Goal: Task Accomplishment & Management: Manage account settings

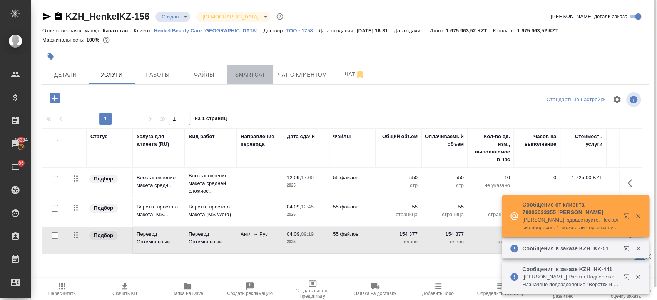
click at [250, 79] on button "Smartcat" at bounding box center [250, 74] width 46 height 19
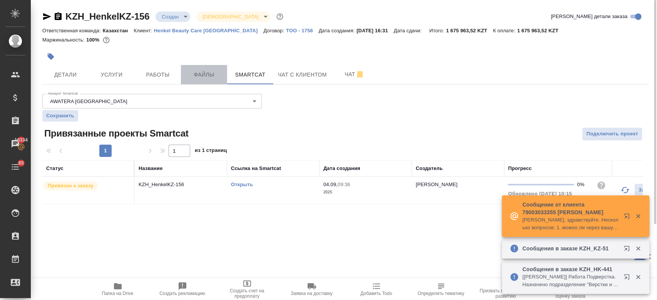
click at [203, 81] on button "Файлы" at bounding box center [204, 74] width 46 height 19
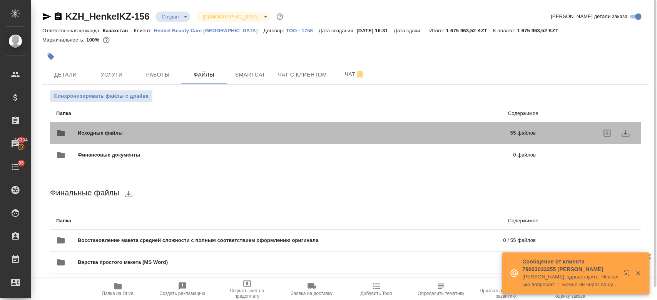
click at [154, 134] on span "Исходные файлы" at bounding box center [197, 133] width 239 height 8
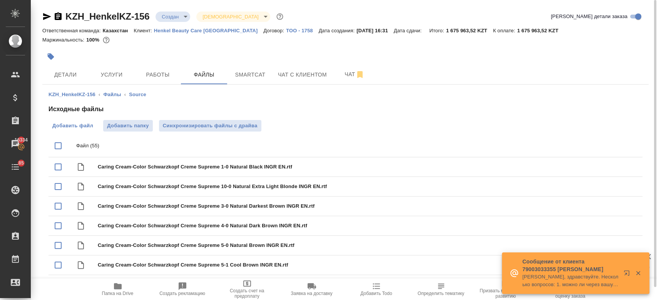
click at [80, 131] on label "Добавить файл" at bounding box center [72, 126] width 48 height 12
click at [0, 0] on input "Добавить файл" at bounding box center [0, 0] width 0 height 0
click at [58, 130] on label "Добавить файл" at bounding box center [72, 126] width 48 height 12
click at [0, 0] on input "Добавить файл" at bounding box center [0, 0] width 0 height 0
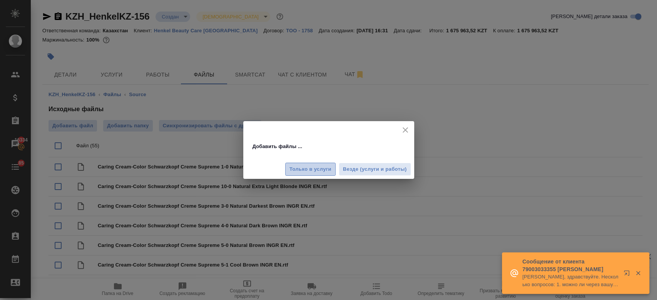
click at [296, 169] on span "Только в услуги" at bounding box center [310, 169] width 42 height 9
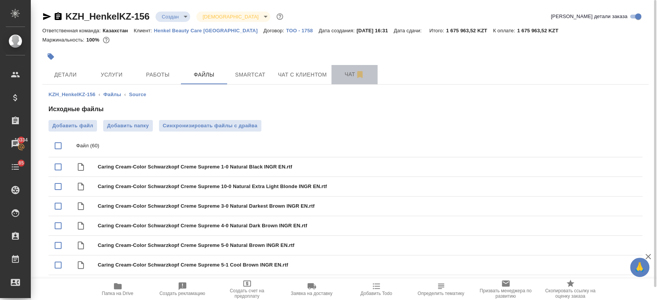
click at [344, 70] on span "Чат" at bounding box center [354, 75] width 37 height 10
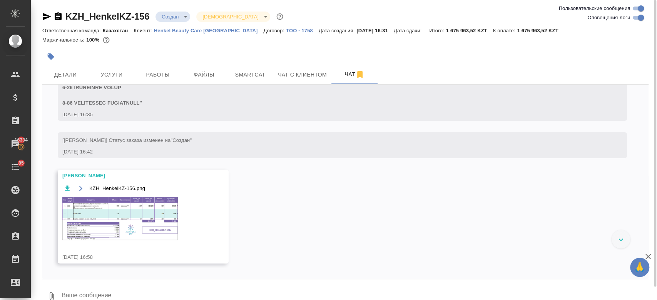
scroll to position [2192, 0]
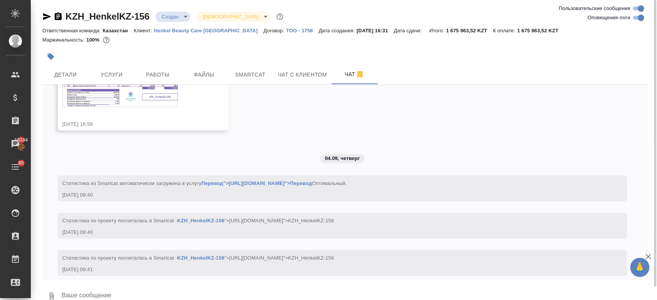
click at [121, 281] on div at bounding box center [345, 281] width 606 height 4
click at [98, 284] on textarea at bounding box center [355, 296] width 588 height 26
type textarea """
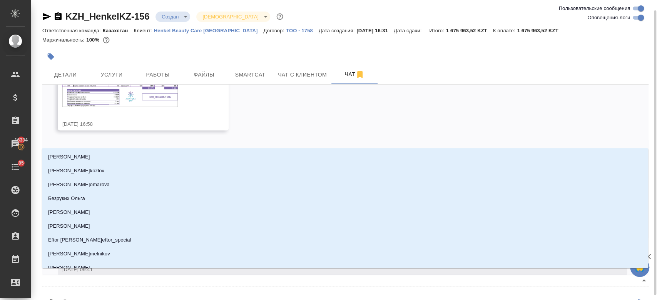
scroll to position [5, 0]
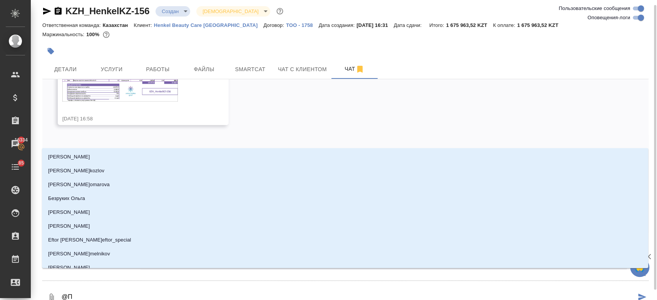
type textarea "@ПЕ"
type input "ПЕ"
type textarea "@ПЕТ"
type input "ПЕТ"
type textarea "@ПЕТР"
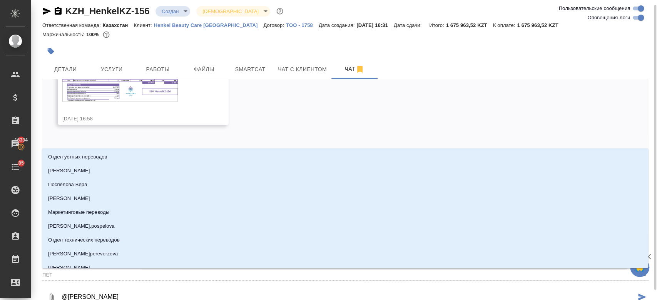
type input "ПЕТР"
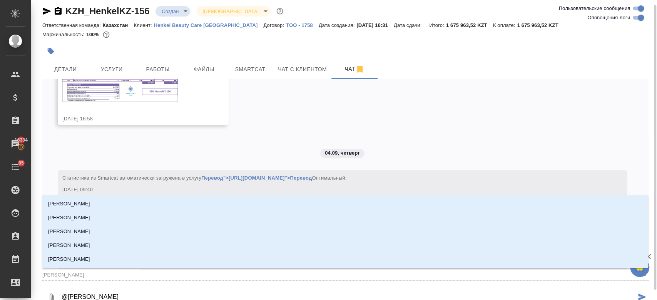
type textarea "@ПЕТРО"
type input "ПЕТРО"
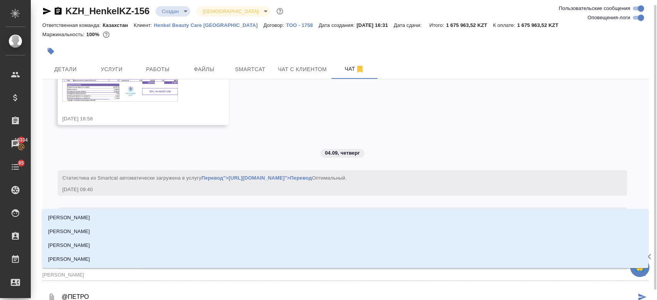
type textarea "@ПЕТРОВ"
type input "ПЕТРОВ"
type textarea "@ПЕТРОВА"
type input "ПЕТРОВА"
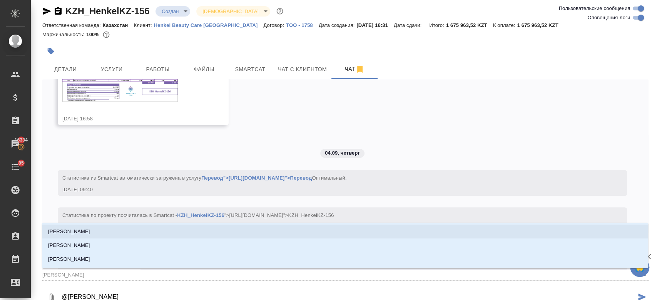
click at [91, 234] on li "[PERSON_NAME]" at bounding box center [345, 232] width 606 height 14
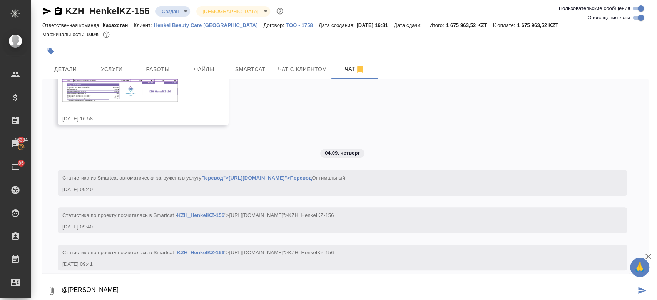
type textarea "@Петрова Валерия"
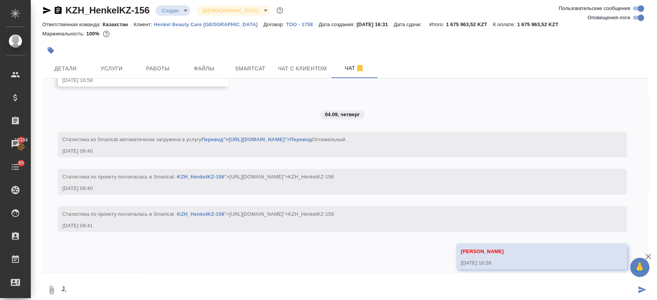
type textarea "J"
type textarea "a"
type textarea "A"
type textarea "П"
type textarea "привет! файлы добавили"
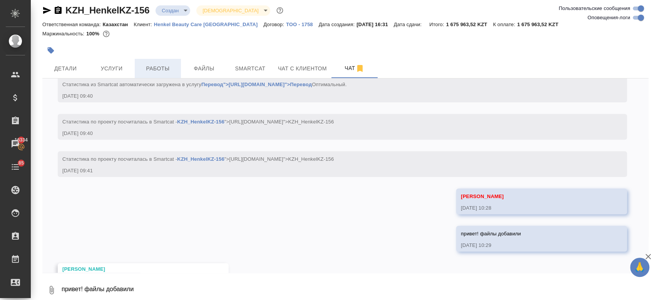
scroll to position [2314, 0]
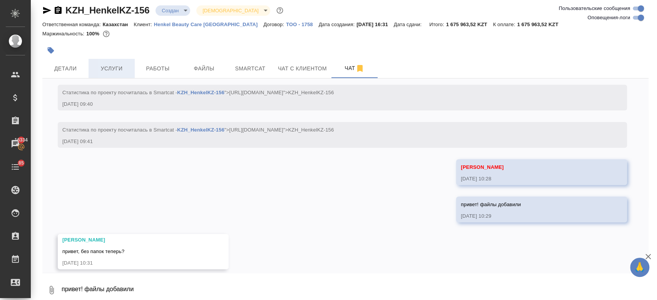
click at [119, 75] on button "Услуги" at bounding box center [111, 68] width 46 height 19
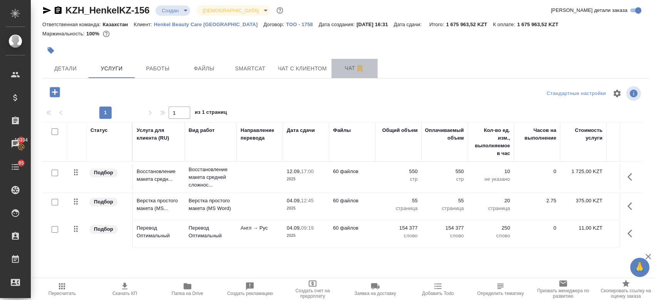
click at [344, 71] on span "Чат" at bounding box center [354, 68] width 37 height 10
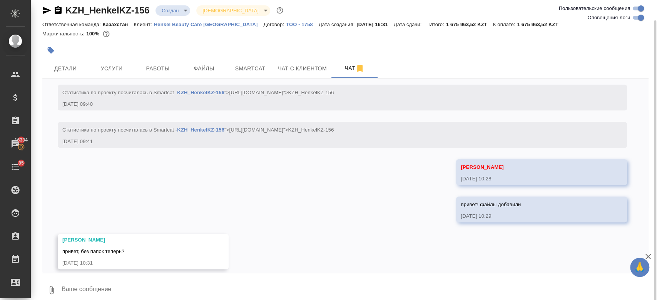
scroll to position [13, 0]
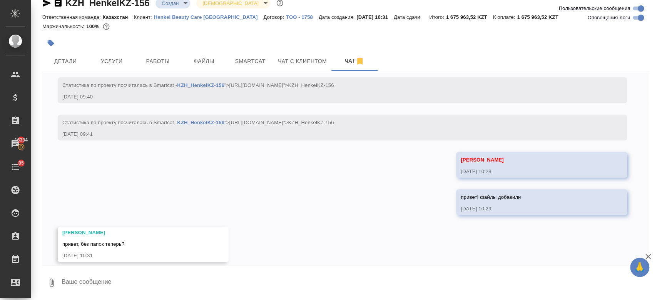
click at [109, 281] on textarea at bounding box center [355, 283] width 588 height 26
type textarea "там был зип, нужно было все распределить"
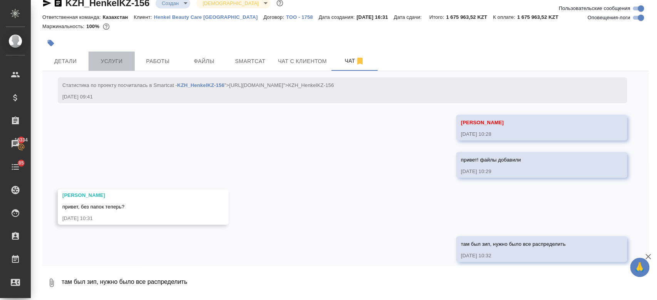
click at [117, 63] on span "Услуги" at bounding box center [111, 62] width 37 height 10
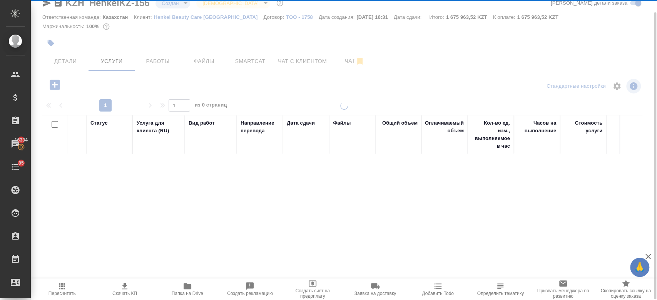
scroll to position [13, 0]
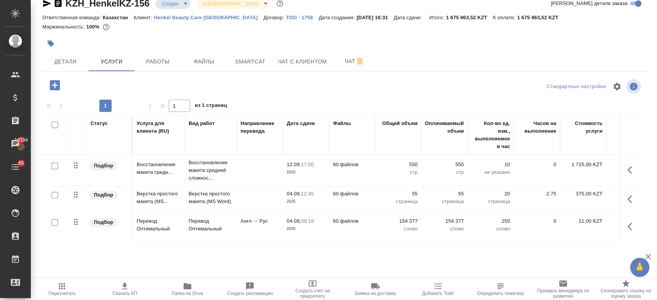
click at [250, 223] on p "Англ → Рус" at bounding box center [259, 221] width 38 height 8
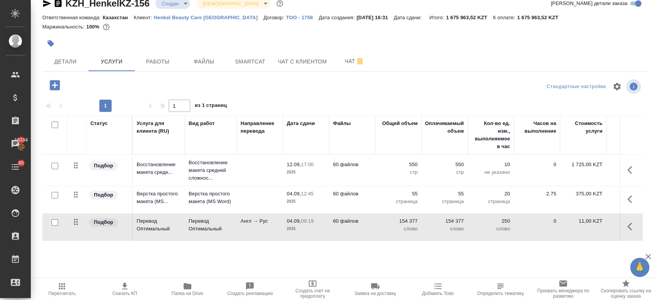
click at [250, 223] on p "Англ → Рус" at bounding box center [259, 221] width 38 height 8
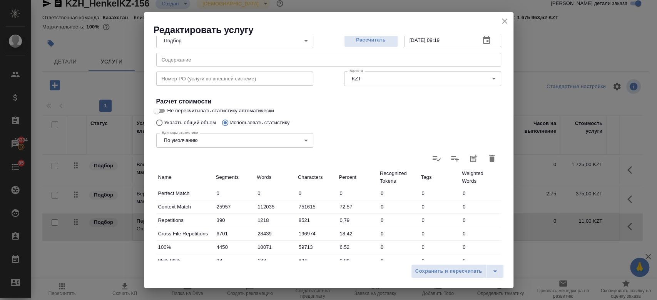
scroll to position [88, 0]
click at [487, 157] on icon "button" at bounding box center [491, 158] width 9 height 9
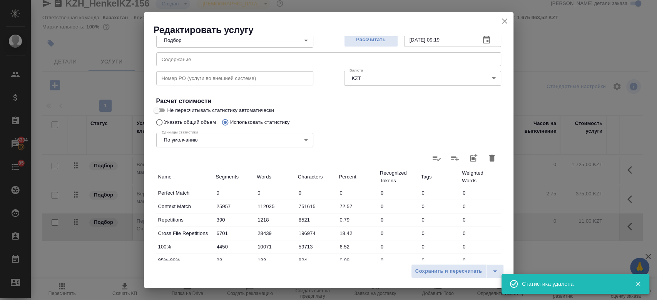
type input "0"
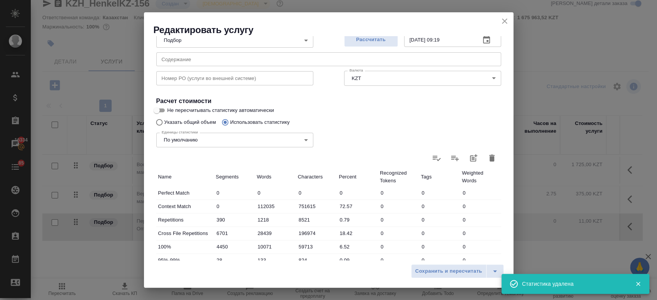
type input "0"
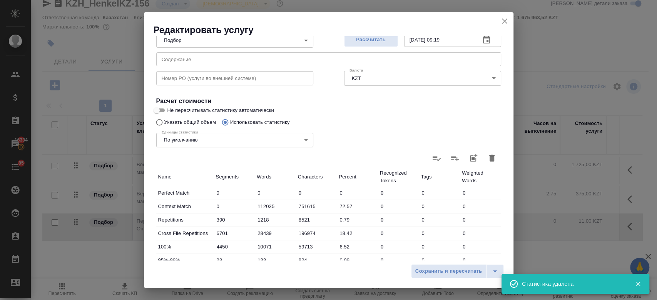
type input "0"
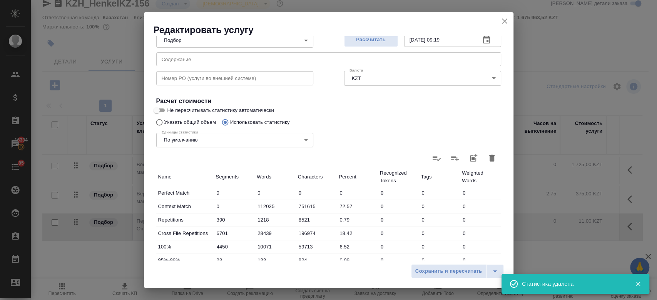
type input "0"
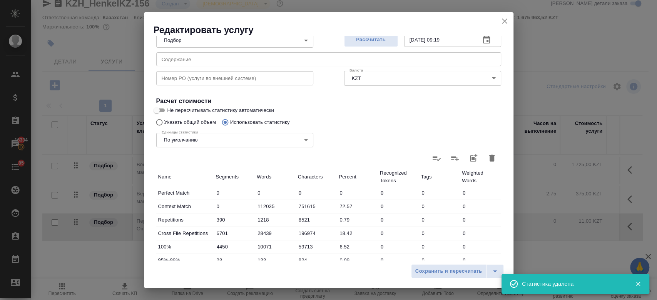
type input "0"
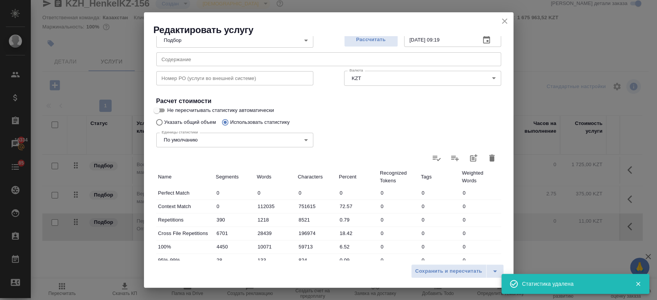
type input "0"
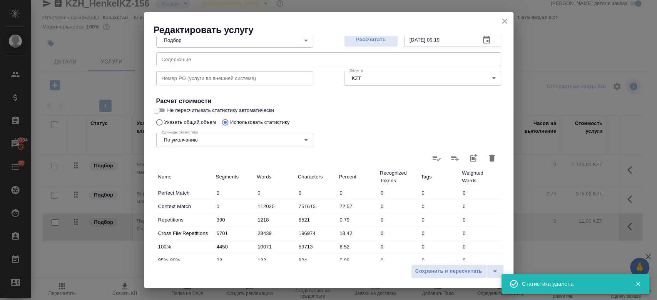
type input "0"
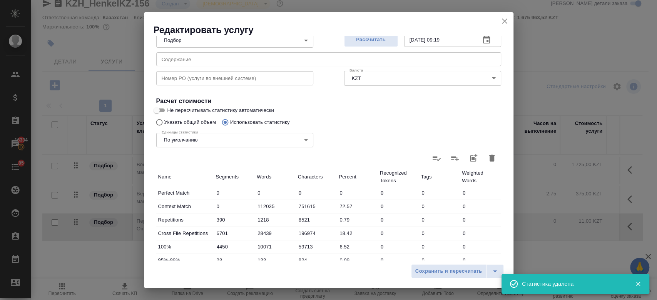
type input "0"
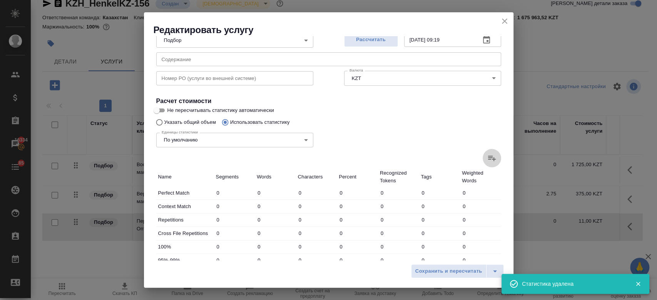
click at [487, 157] on icon at bounding box center [491, 158] width 9 height 9
click at [0, 0] on input "file" at bounding box center [0, 0] width 0 height 0
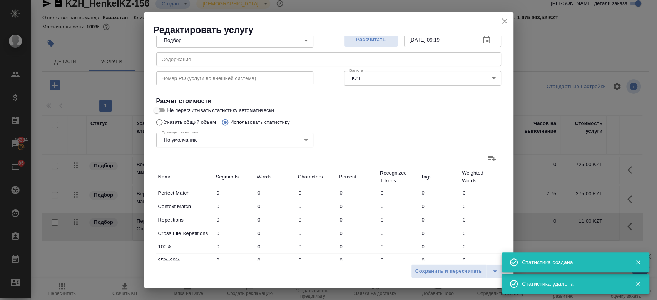
type input "28179"
type input "121493"
type input "814988"
type input "408"
type input "1284"
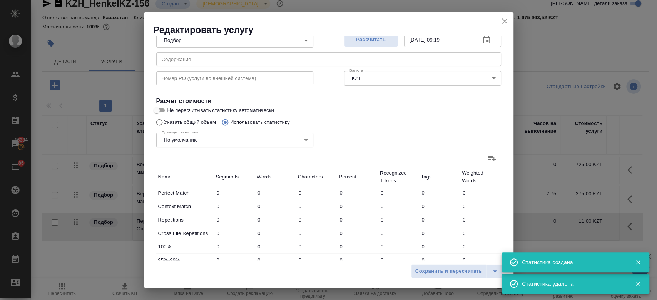
type input "8964"
type input "7315"
type input "31020"
type input "215011"
type input "4827"
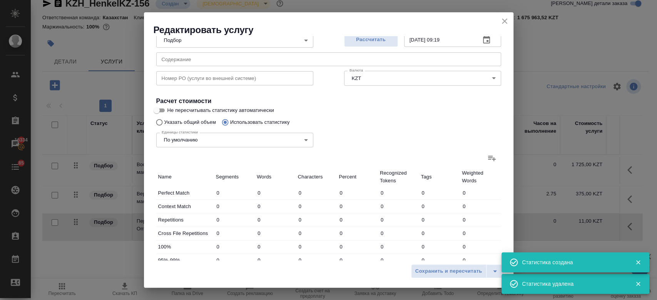
type input "10908"
type input "64669"
type input "28"
type input "133"
type input "824"
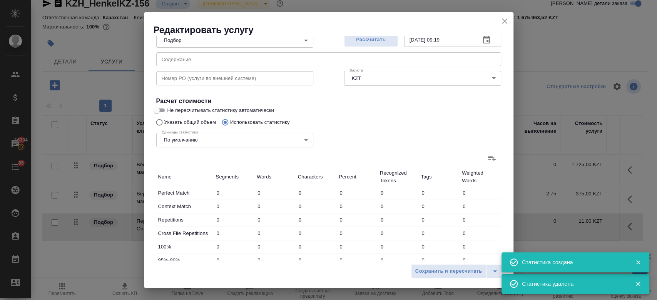
type input "33"
type input "265"
type input "1716"
type input "84"
type input "383"
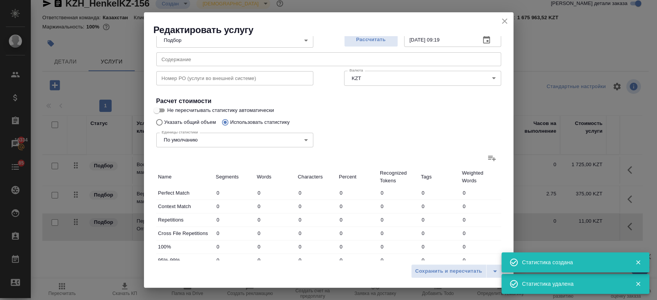
type input "2380"
type input "421"
type input "1961"
type input "13059"
type input "33572"
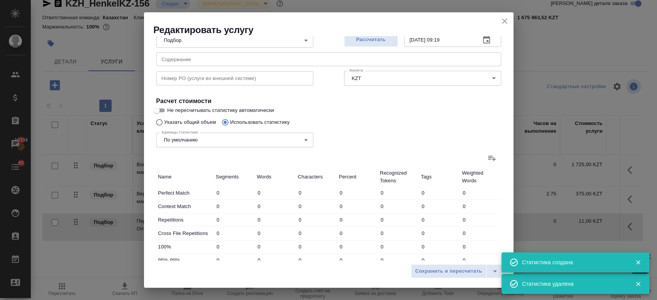
type input "135143"
type input "897636"
type input "41295"
type input "167447"
type input "1121611"
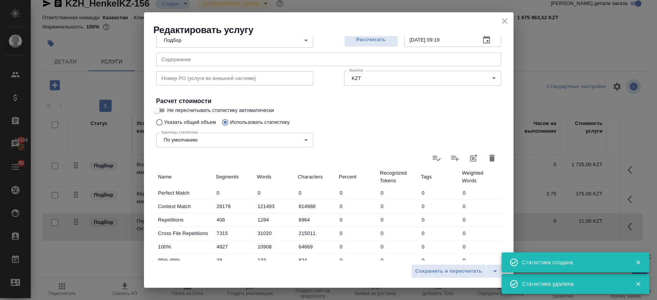
scroll to position [224, 0]
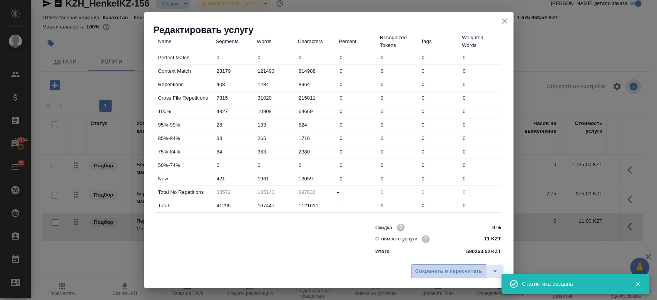
click at [424, 269] on span "Сохранить и пересчитать" at bounding box center [448, 271] width 67 height 9
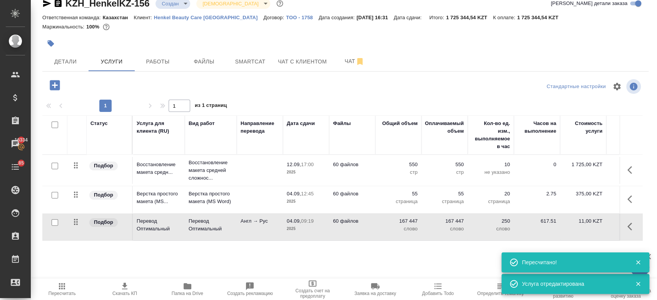
scroll to position [0, 0]
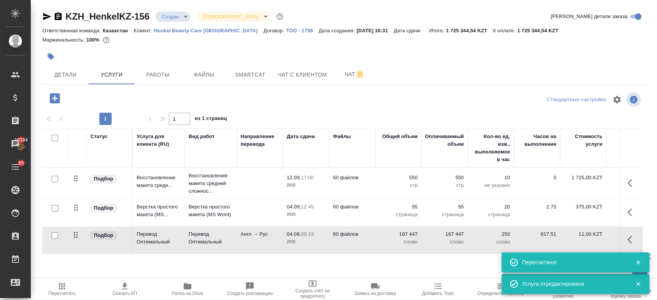
click at [252, 44] on div "Маржинальность: 100%" at bounding box center [345, 40] width 606 height 10
click at [347, 73] on span "Чат" at bounding box center [354, 75] width 37 height 10
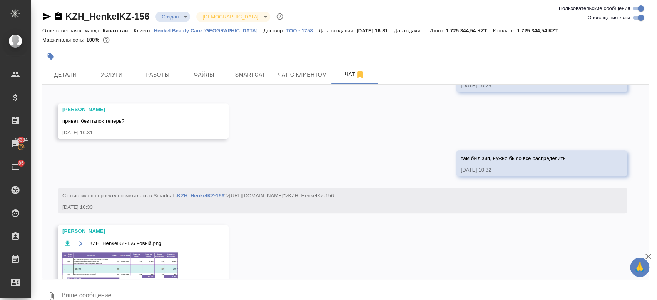
scroll to position [2494, 0]
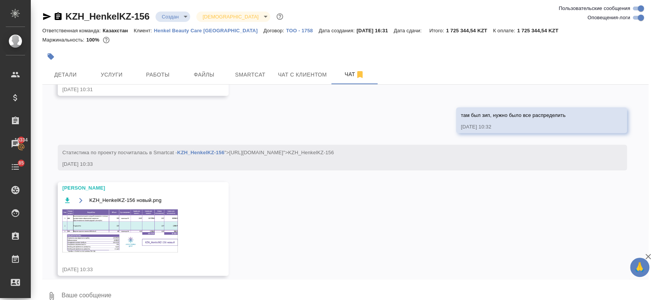
click at [143, 209] on img at bounding box center [119, 230] width 115 height 43
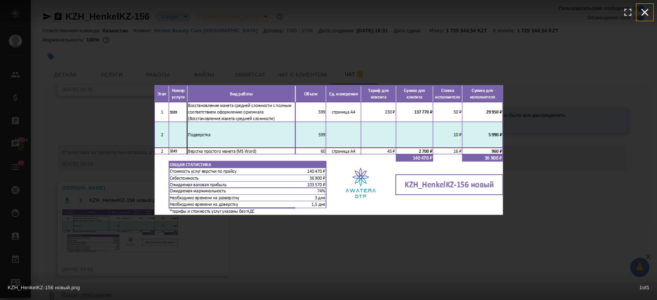
click at [643, 14] on icon "button" at bounding box center [644, 12] width 12 height 12
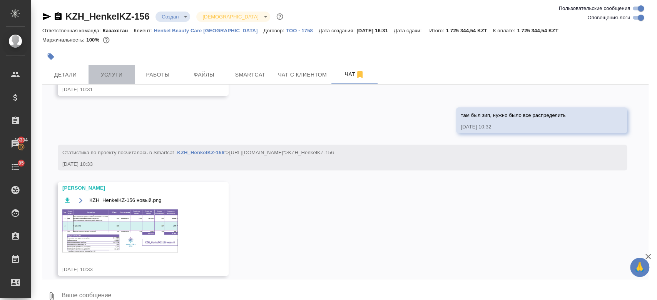
click at [119, 81] on button "Услуги" at bounding box center [111, 74] width 46 height 19
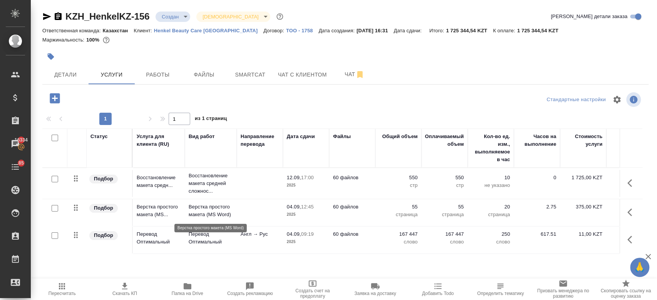
click at [224, 205] on p "Верстка простого макета (MS Word)" at bounding box center [211, 210] width 44 height 15
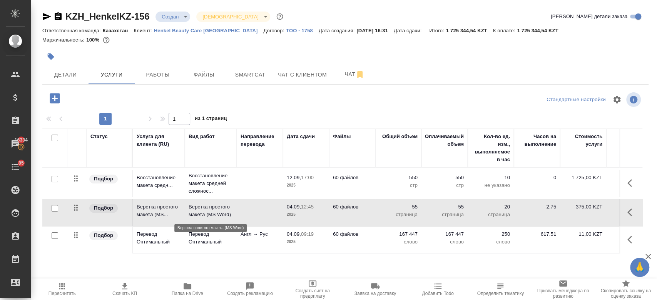
click at [224, 205] on p "Верстка простого макета (MS Word)" at bounding box center [211, 210] width 44 height 15
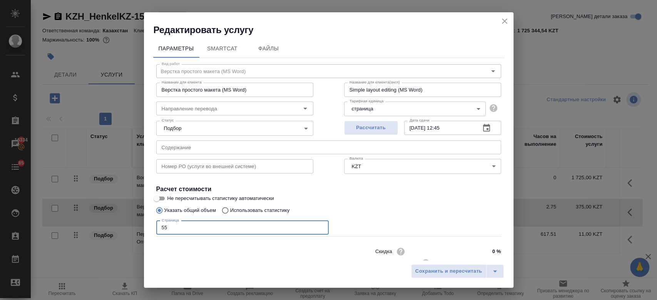
click at [217, 230] on input "55" at bounding box center [242, 228] width 172 height 14
type input "5"
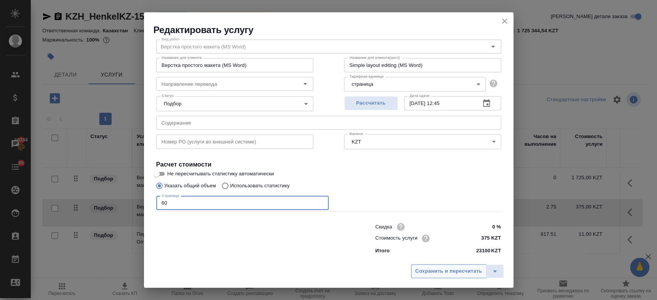
type input "60"
click at [441, 270] on span "Сохранить и пересчитать" at bounding box center [448, 271] width 67 height 9
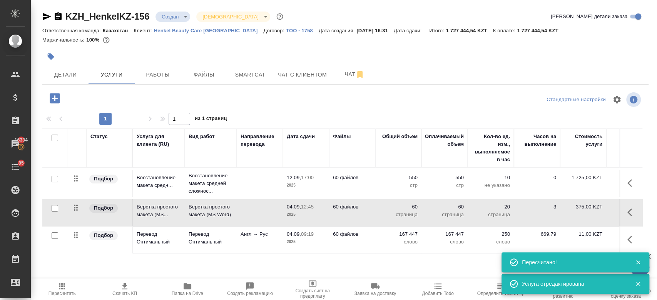
click at [356, 189] on td "60 файлов" at bounding box center [352, 183] width 46 height 27
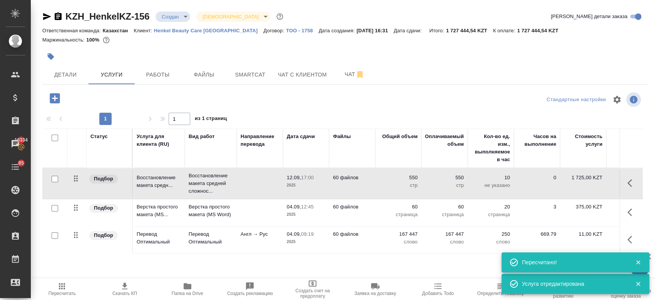
click at [356, 189] on td "60 файлов" at bounding box center [352, 183] width 46 height 27
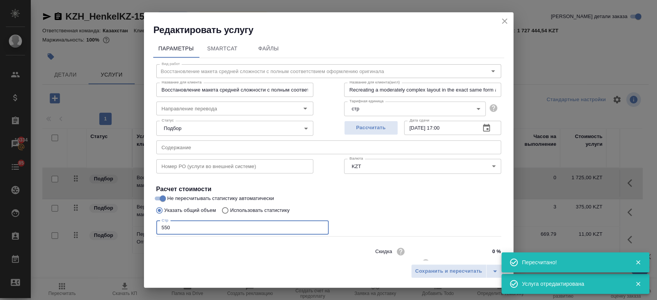
click at [214, 225] on input "550" at bounding box center [242, 228] width 172 height 14
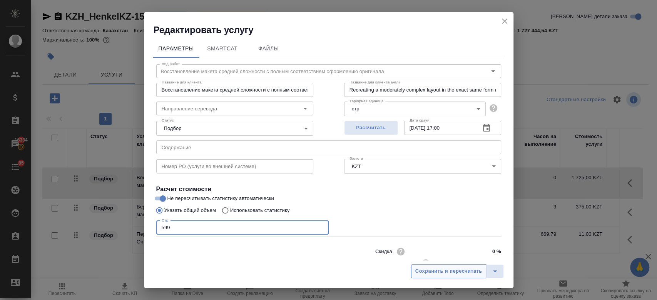
type input "599"
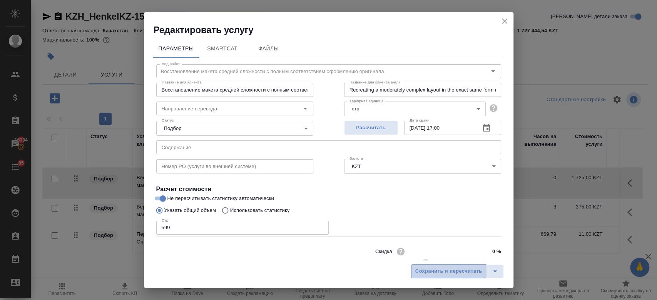
click at [424, 265] on button "Сохранить и пересчитать" at bounding box center [448, 271] width 75 height 14
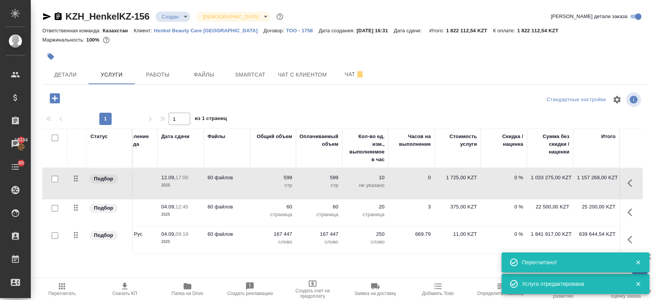
scroll to position [0, 0]
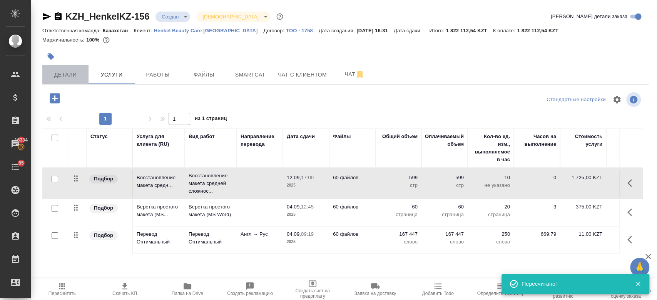
click at [61, 76] on span "Детали" at bounding box center [65, 75] width 37 height 10
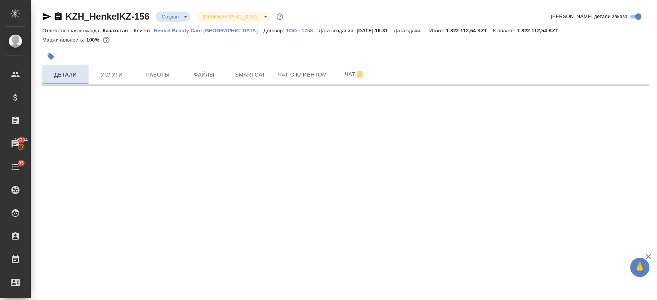
select select "RU"
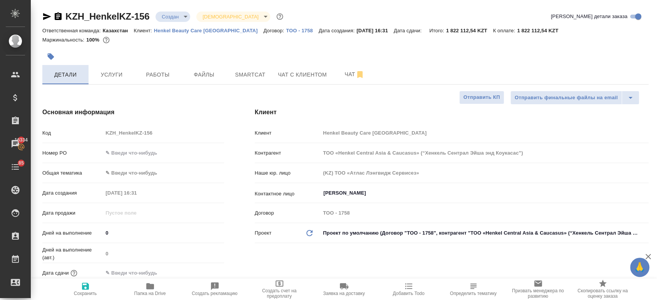
type textarea "x"
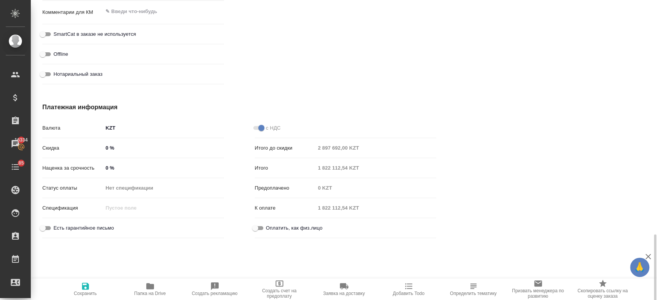
scroll to position [1014, 0]
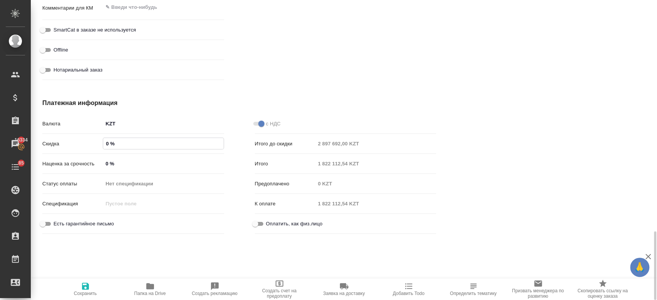
click at [107, 140] on input "0 %" at bounding box center [163, 143] width 120 height 11
type textarea "x"
type input "-"
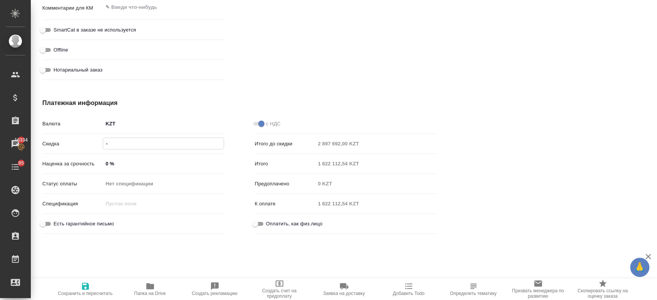
type textarea "x"
type input "-30 %"
type textarea "x"
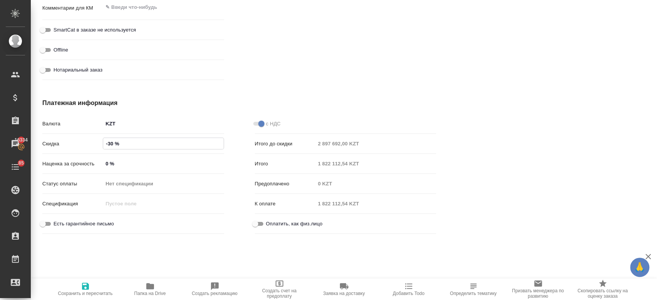
type textarea "x"
type input "-30 %"
click at [100, 265] on div "KZH_HenkelKZ-156 Создан new Святая троица holyTrinity Кратко детали заказа Отве…" at bounding box center [344, 150] width 626 height 300
click at [86, 290] on icon "button" at bounding box center [85, 286] width 9 height 9
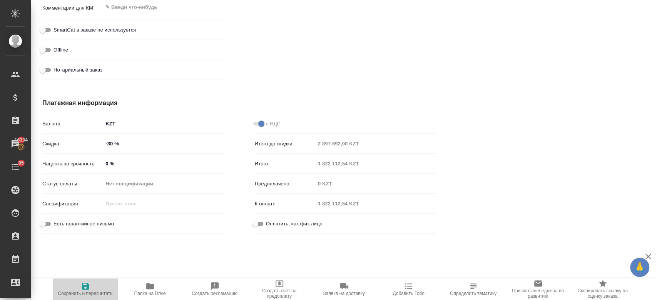
type textarea "x"
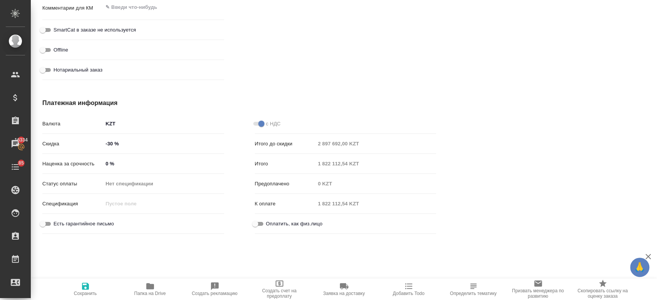
type textarea "x"
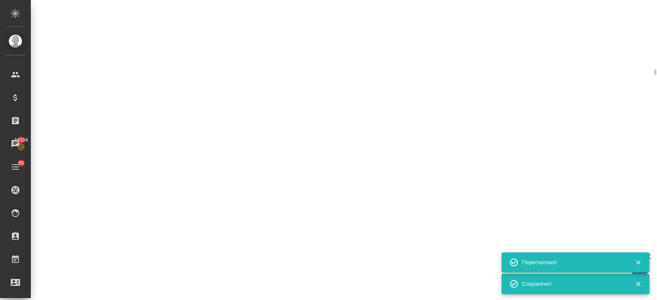
scroll to position [1008, 0]
select select "RU"
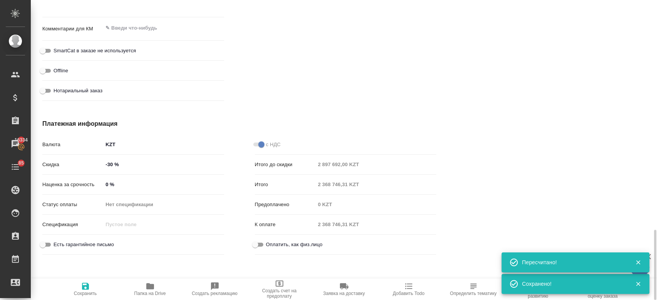
type textarea "x"
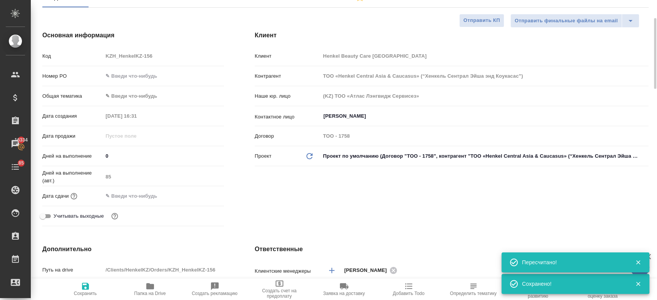
scroll to position [0, 0]
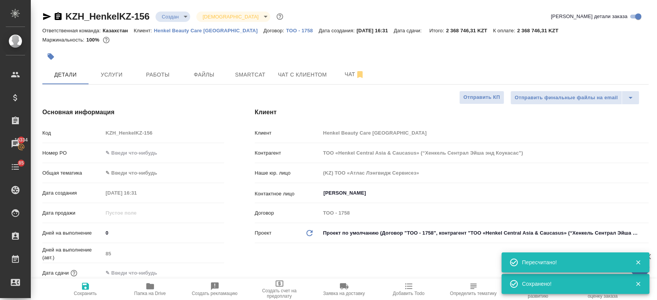
click at [187, 47] on div at bounding box center [345, 48] width 606 height 2
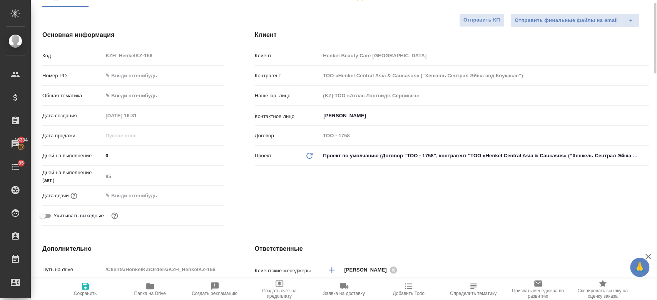
scroll to position [87, 0]
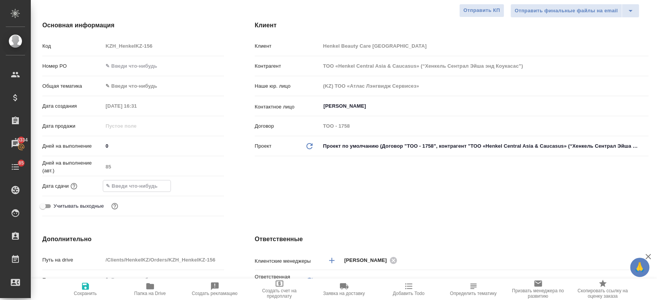
click at [132, 184] on input "text" at bounding box center [136, 185] width 67 height 11
click at [200, 183] on icon "button" at bounding box center [201, 186] width 7 height 8
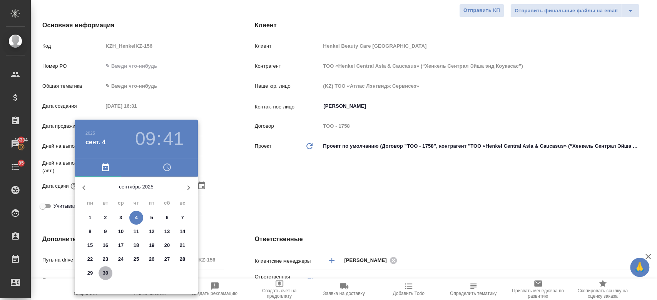
click at [105, 275] on p "30" at bounding box center [106, 273] width 6 height 8
type input "30.09.2025 09:41"
type textarea "x"
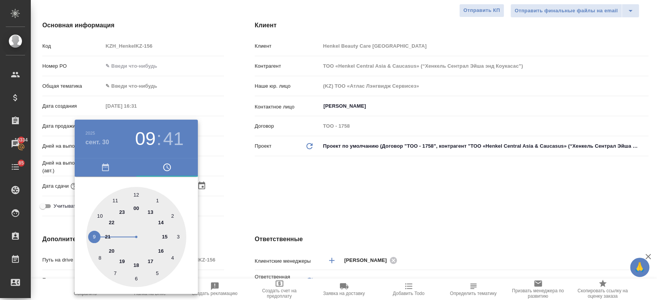
click at [163, 235] on div at bounding box center [136, 237] width 100 height 100
type input "30.09.2025 15:41"
type textarea "x"
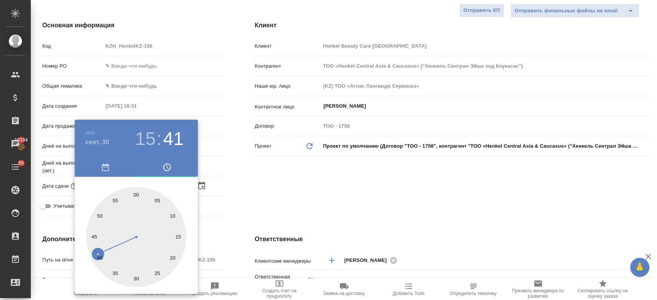
click at [134, 195] on div at bounding box center [136, 237] width 100 height 100
type input "30.09.2025 15:00"
type textarea "x"
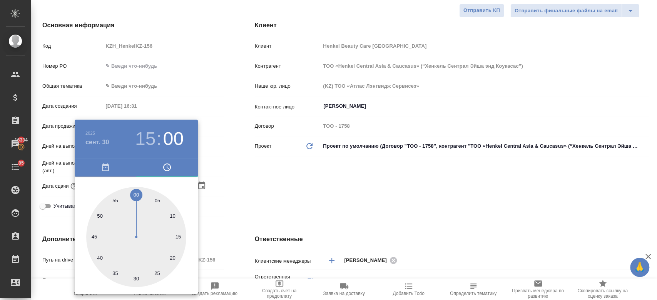
click at [247, 205] on div at bounding box center [328, 150] width 657 height 300
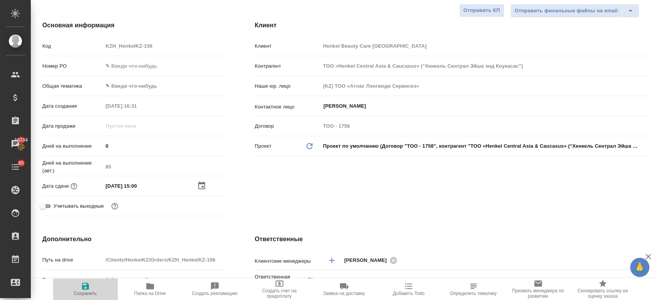
click at [83, 291] on span "Сохранить" at bounding box center [85, 293] width 23 height 5
type textarea "x"
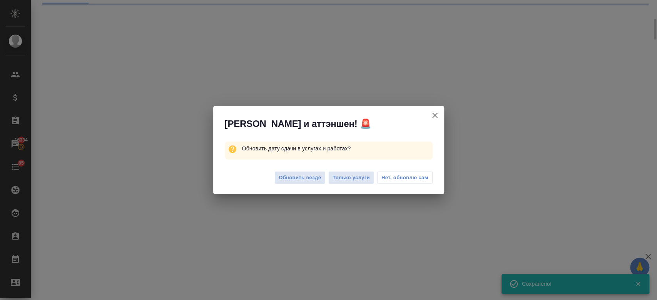
scroll to position [81, 0]
select select "RU"
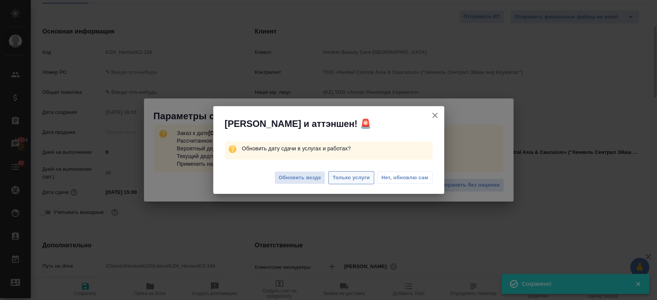
click at [351, 175] on span "Только услуги" at bounding box center [350, 178] width 37 height 9
type textarea "x"
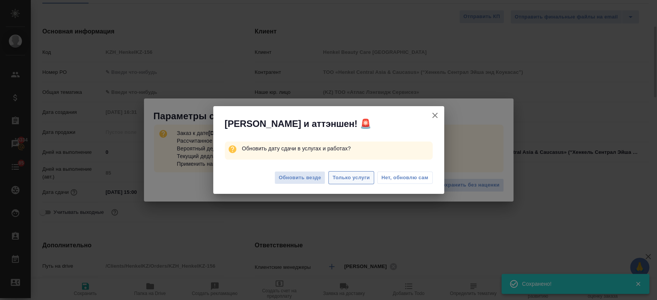
type textarea "x"
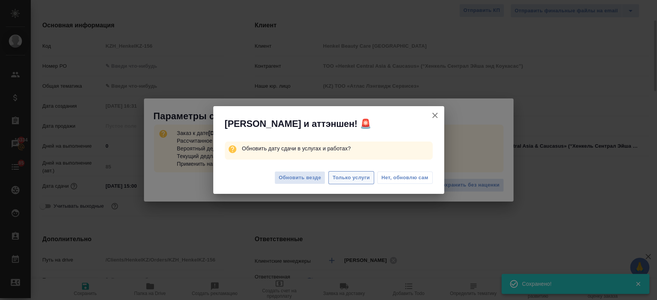
type textarea "x"
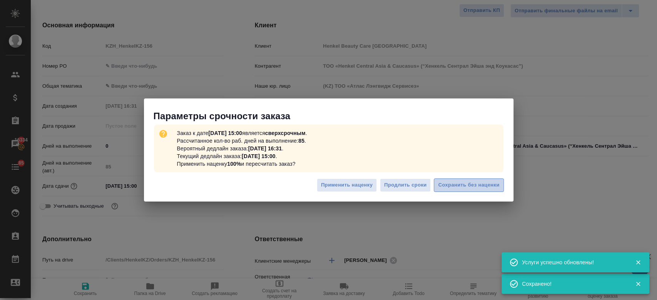
click at [457, 185] on span "Сохранить без наценки" at bounding box center [468, 185] width 61 height 9
type textarea "x"
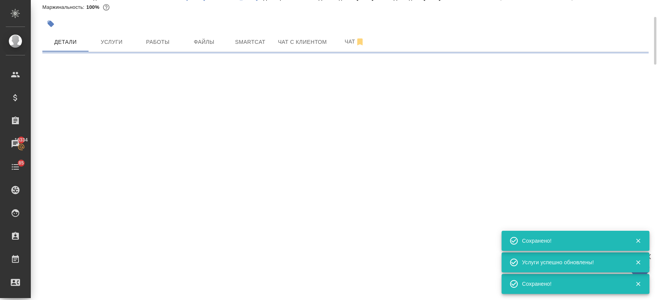
scroll to position [0, 0]
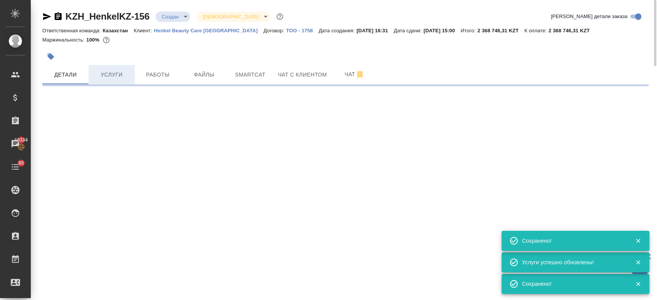
select select "RU"
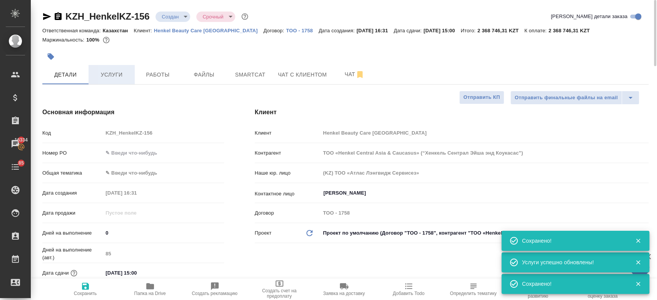
type input "urgent"
type textarea "x"
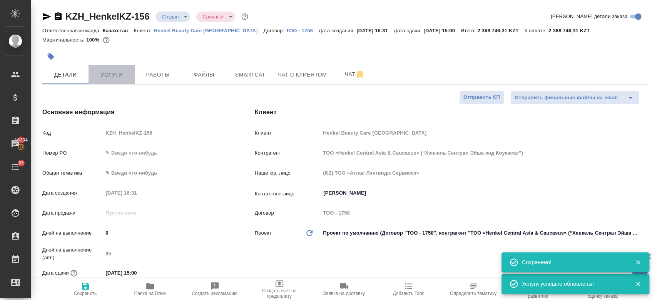
click at [114, 79] on button "Услуги" at bounding box center [111, 74] width 46 height 19
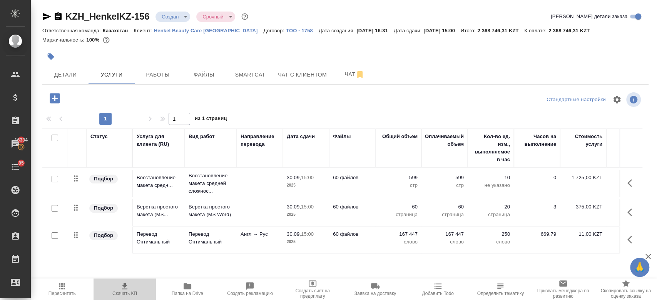
click at [122, 294] on span "Скачать КП" at bounding box center [124, 293] width 25 height 5
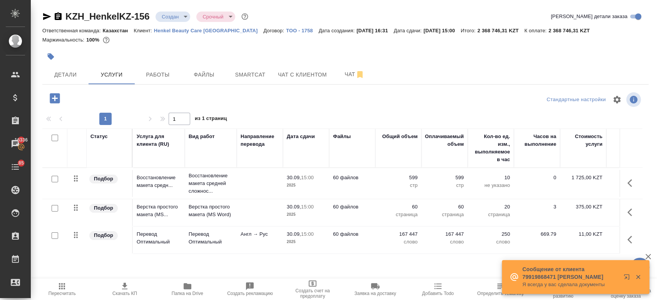
click at [312, 50] on div at bounding box center [244, 56] width 404 height 17
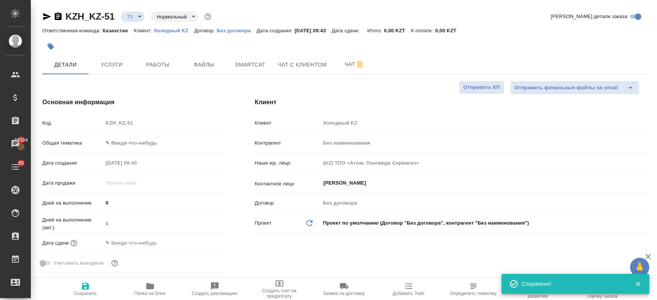
select select "RU"
click at [261, 52] on div at bounding box center [244, 46] width 404 height 17
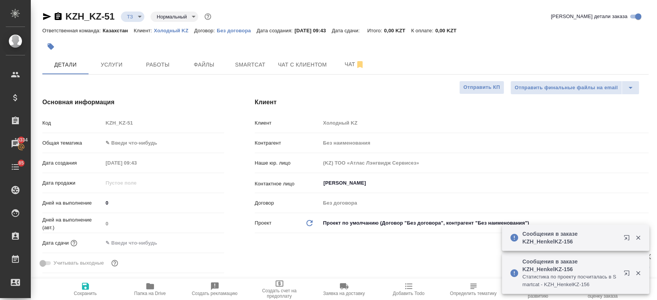
click at [172, 29] on p "Холодный KZ" at bounding box center [174, 31] width 40 height 6
click at [270, 43] on div at bounding box center [244, 46] width 404 height 17
click at [314, 52] on div at bounding box center [244, 46] width 404 height 17
click at [346, 70] on button "Чат" at bounding box center [354, 64] width 46 height 19
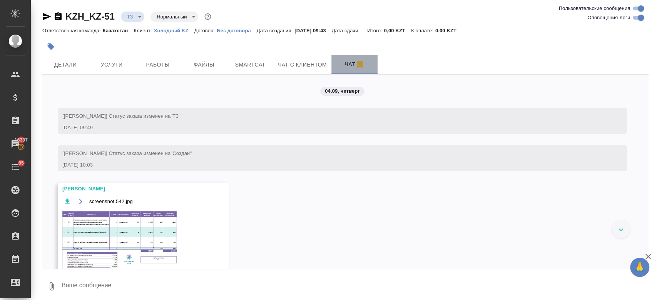
click at [346, 70] on button "Чат" at bounding box center [354, 64] width 46 height 19
click at [127, 226] on img at bounding box center [119, 239] width 115 height 59
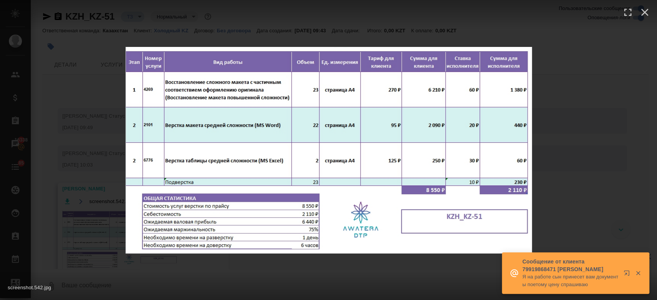
click at [100, 85] on div "screenshot.542.jpg 1 of 1" at bounding box center [328, 150] width 657 height 300
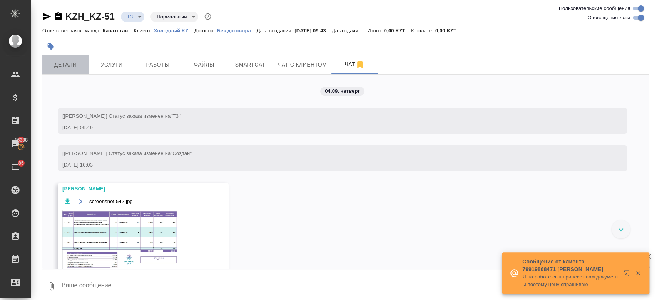
click at [62, 59] on button "Детали" at bounding box center [65, 64] width 46 height 19
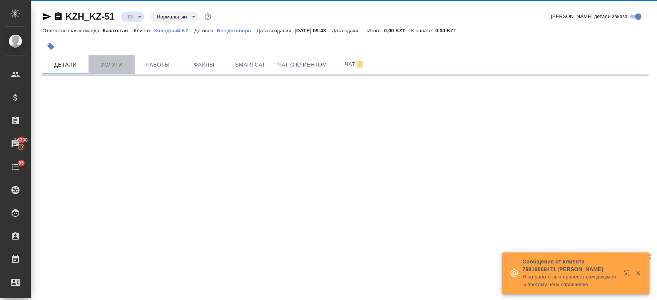
click at [118, 59] on button "Услуги" at bounding box center [111, 64] width 46 height 19
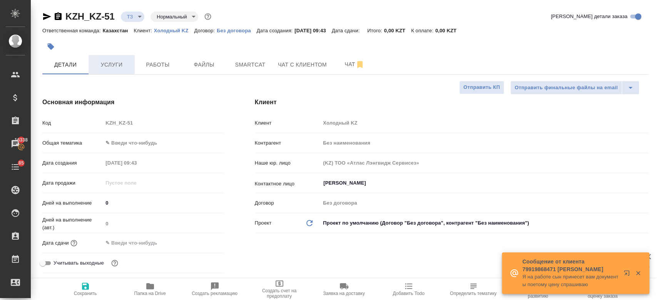
click at [118, 59] on button "Услуги" at bounding box center [111, 64] width 46 height 19
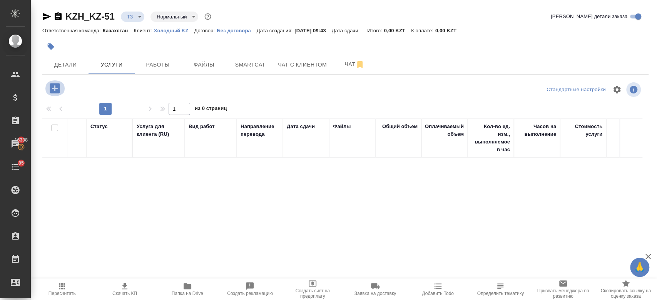
click at [56, 88] on icon "button" at bounding box center [54, 88] width 13 height 13
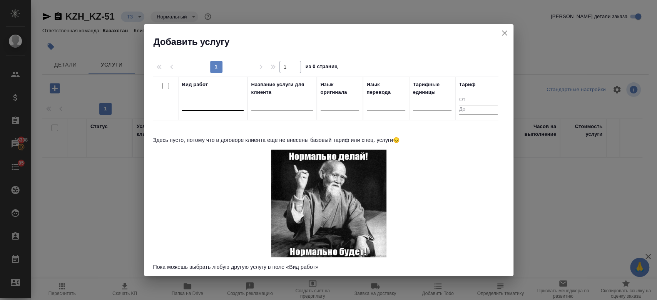
click at [211, 102] on div at bounding box center [213, 102] width 62 height 11
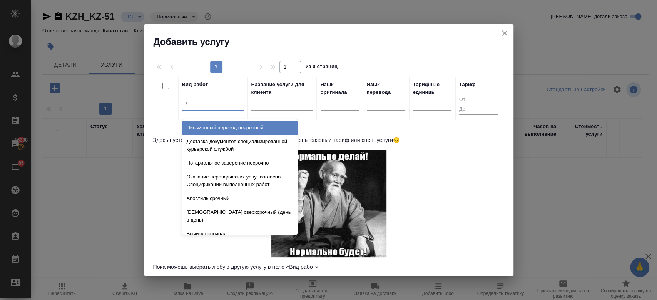
type input "ун"
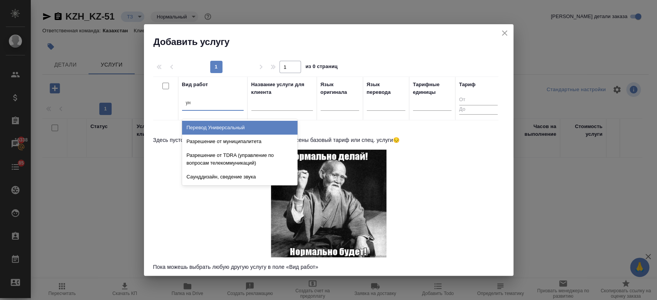
click at [222, 124] on div "Перевод Универсальный" at bounding box center [239, 128] width 115 height 14
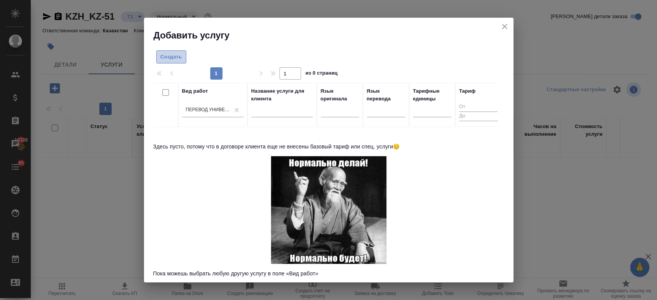
click at [179, 54] on span "Создать" at bounding box center [171, 57] width 22 height 9
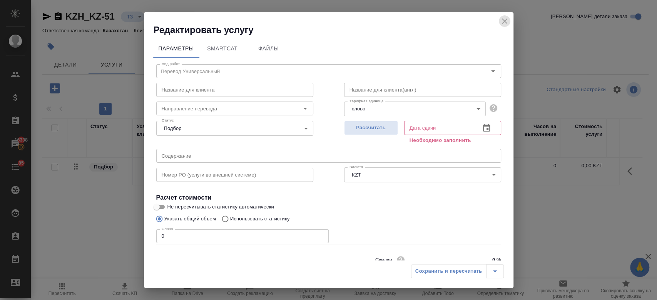
click at [506, 23] on icon "close" at bounding box center [504, 21] width 9 height 9
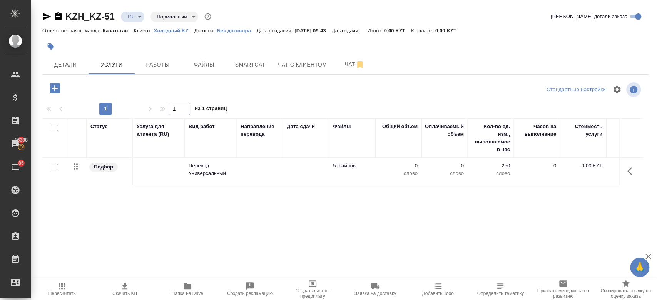
click at [224, 179] on td "Перевод Универсальный" at bounding box center [211, 171] width 52 height 27
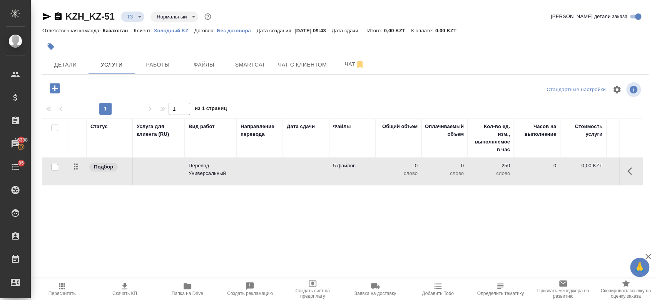
click at [224, 179] on td "Перевод Универсальный" at bounding box center [211, 171] width 52 height 27
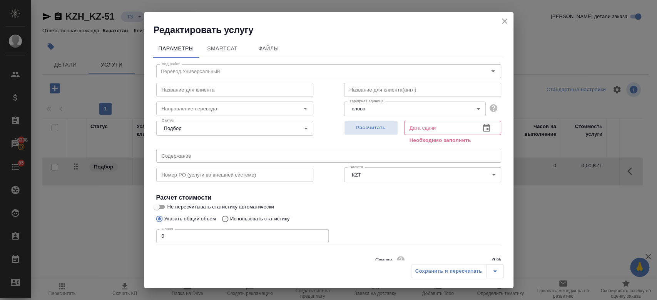
scroll to position [33, 0]
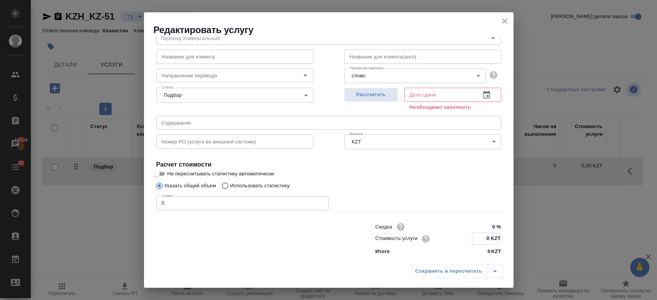
click at [483, 241] on input "0 KZT" at bounding box center [486, 238] width 28 height 11
type input "7.2 KZT"
click at [358, 97] on span "Рассчитать" at bounding box center [370, 94] width 45 height 9
type input "04.09.2025 10:53"
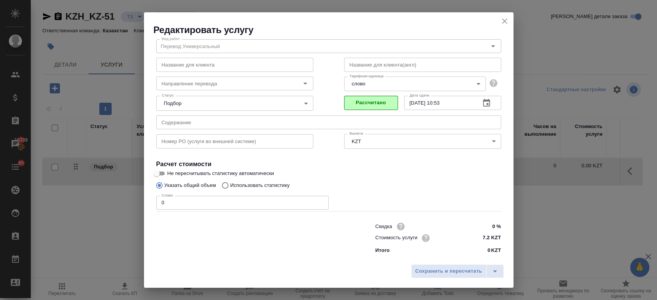
scroll to position [25, 0]
click at [447, 267] on span "Сохранить и пересчитать" at bounding box center [448, 271] width 67 height 9
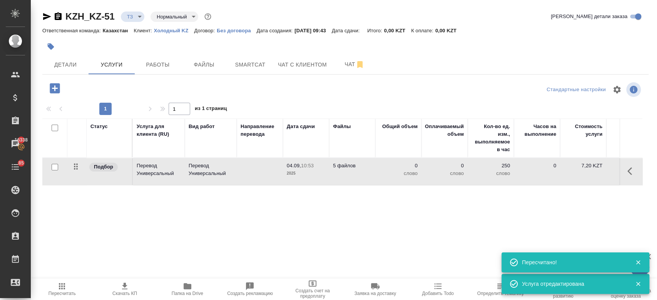
click at [55, 170] on div at bounding box center [54, 167] width 17 height 11
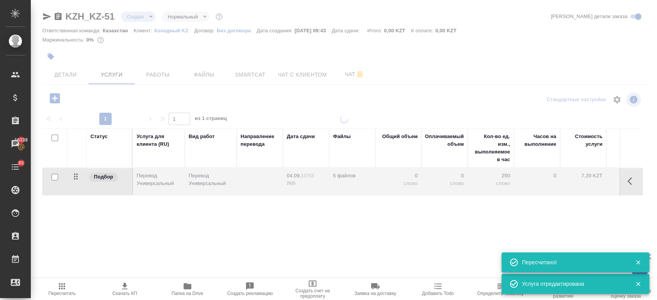
type input "new"
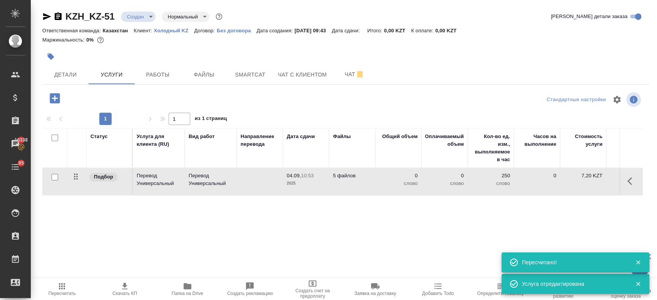
click at [55, 178] on input "checkbox" at bounding box center [55, 177] width 7 height 7
checkbox input "true"
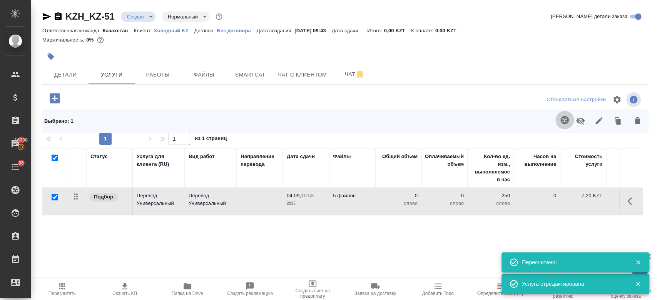
click at [560, 122] on icon "button" at bounding box center [564, 119] width 9 height 9
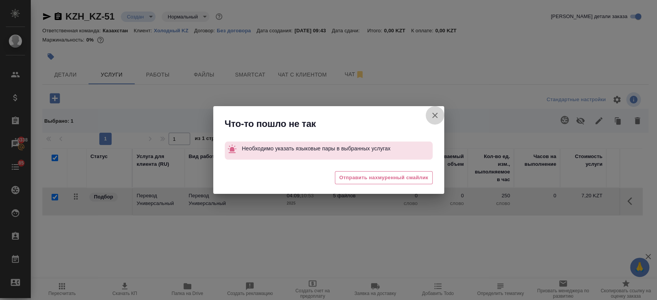
click at [436, 115] on icon "button" at bounding box center [434, 115] width 9 height 9
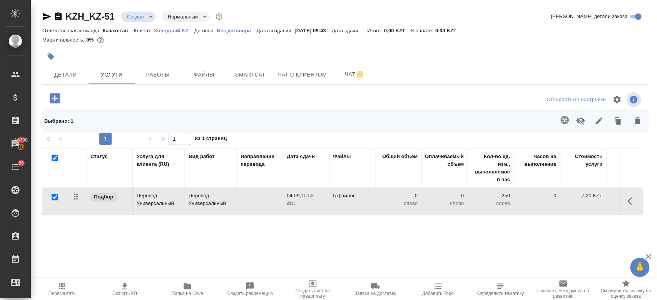
click at [359, 217] on div "Статус Услуга для клиента (RU) Вид работ Направление перевода Дата сдачи Файлы …" at bounding box center [342, 231] width 600 height 165
click at [341, 208] on td "5 файлов" at bounding box center [352, 201] width 46 height 27
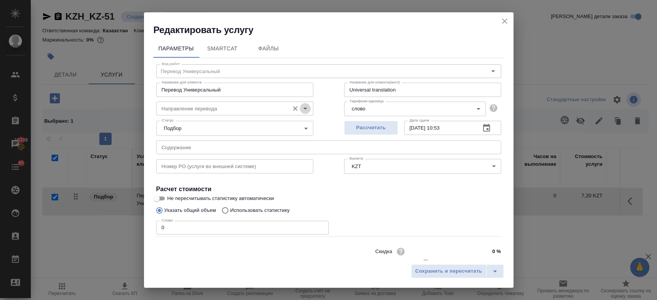
click at [303, 109] on icon "Open" at bounding box center [305, 109] width 4 height 2
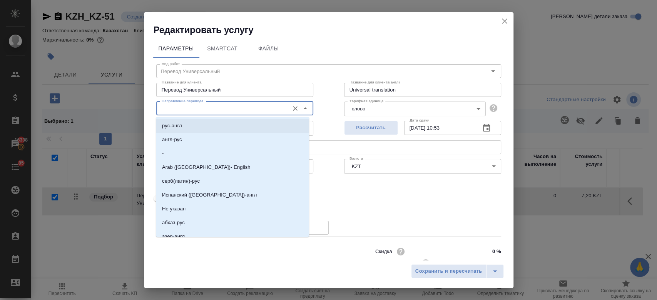
click at [275, 122] on li "рус-англ" at bounding box center [232, 126] width 153 height 14
type input "рус-англ"
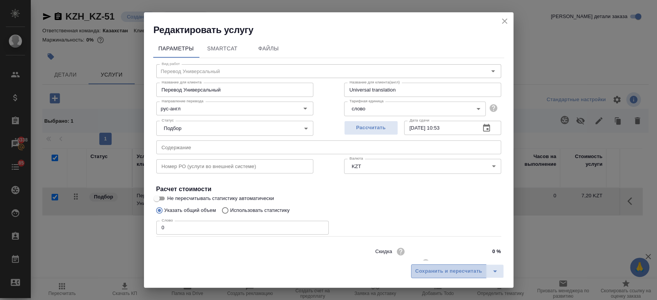
click at [458, 272] on span "Сохранить и пересчитать" at bounding box center [448, 271] width 67 height 9
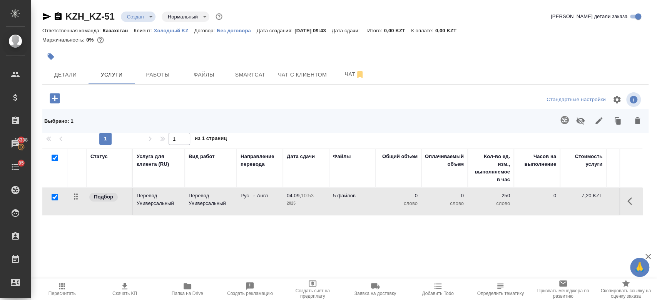
click at [560, 119] on icon "button" at bounding box center [564, 120] width 8 height 8
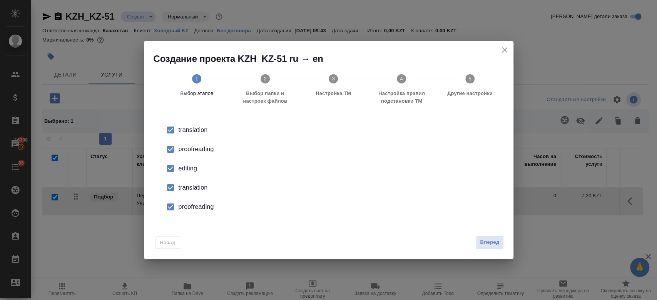
click at [206, 146] on div "proofreading" at bounding box center [337, 149] width 316 height 9
click at [191, 169] on div "editing" at bounding box center [337, 168] width 316 height 9
click at [199, 192] on div "translation" at bounding box center [337, 187] width 316 height 9
click at [200, 207] on div "proofreading" at bounding box center [337, 206] width 316 height 9
click at [482, 242] on span "Вперед" at bounding box center [489, 242] width 19 height 9
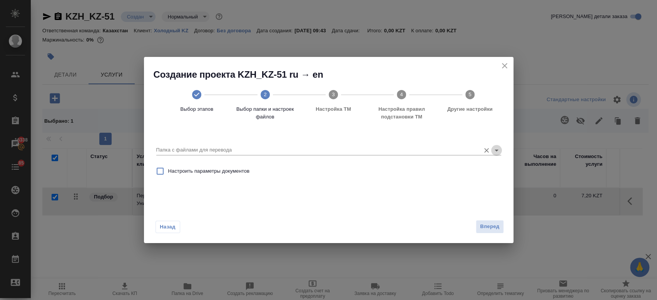
click at [497, 146] on icon "Open" at bounding box center [496, 150] width 9 height 9
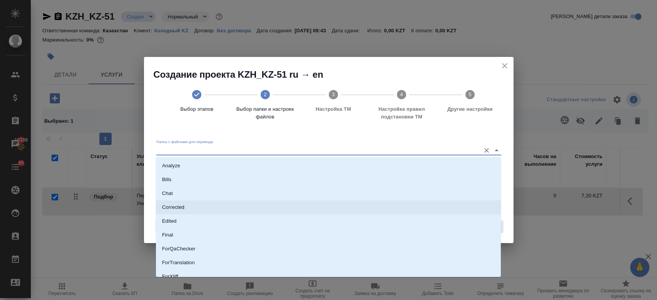
scroll to position [62, 0]
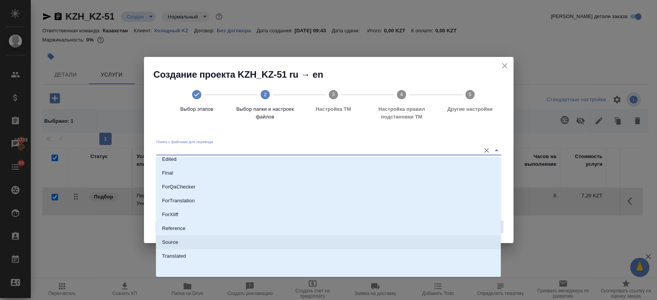
click at [342, 247] on li "Source" at bounding box center [328, 242] width 345 height 14
type input "Source"
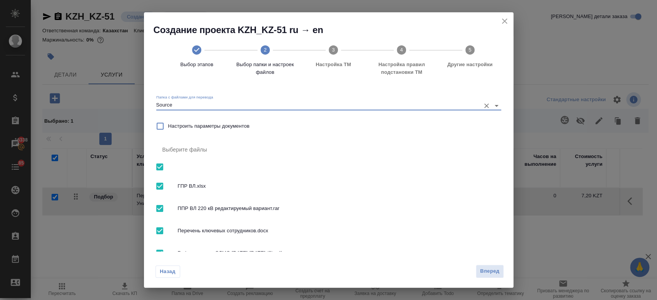
scroll to position [44, 0]
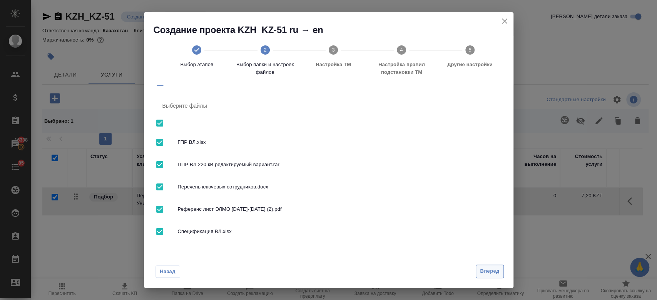
click at [490, 266] on button "Вперед" at bounding box center [490, 271] width 28 height 13
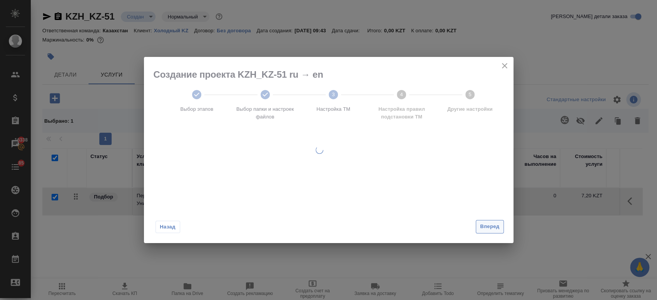
scroll to position [0, 0]
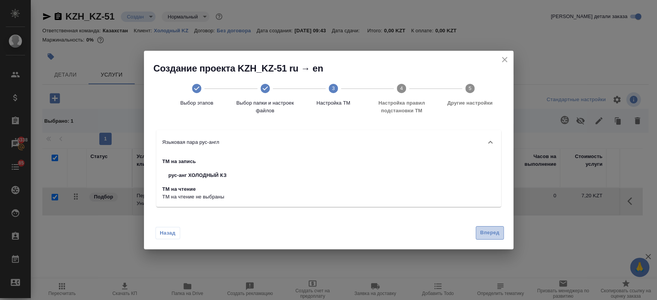
click at [492, 228] on button "Вперед" at bounding box center [490, 232] width 28 height 13
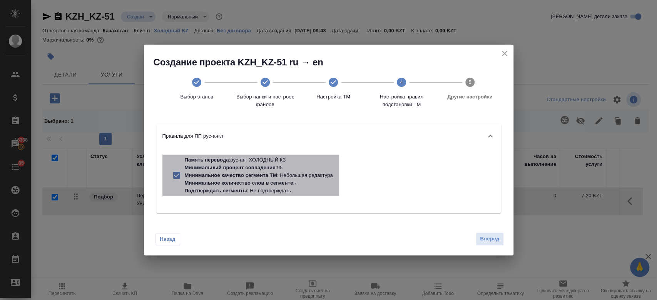
click at [317, 180] on p "Минимальное количество слов в сегменте : -" at bounding box center [259, 183] width 148 height 8
checkbox input "false"
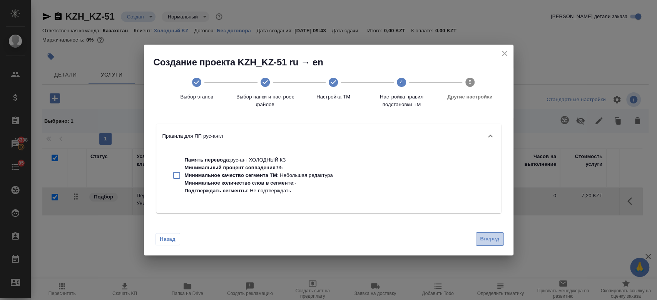
click at [489, 235] on span "Вперед" at bounding box center [489, 239] width 19 height 9
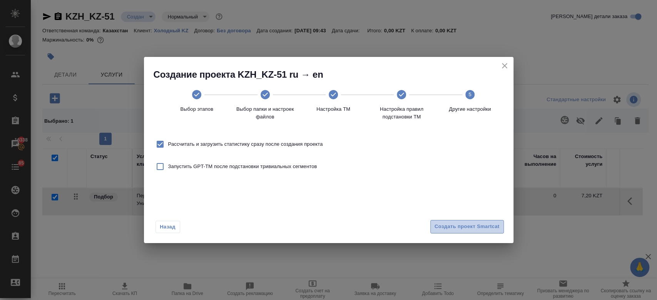
click at [476, 225] on span "Создать проект Smartcat" at bounding box center [466, 226] width 65 height 9
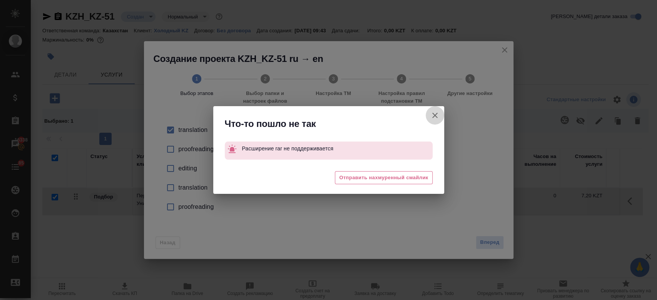
click at [437, 114] on icon "button" at bounding box center [434, 115] width 9 height 9
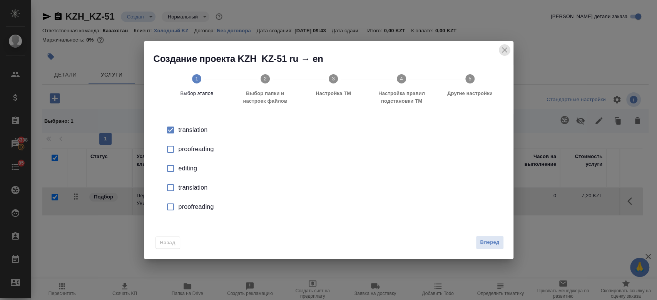
click at [506, 46] on icon "close" at bounding box center [504, 49] width 9 height 9
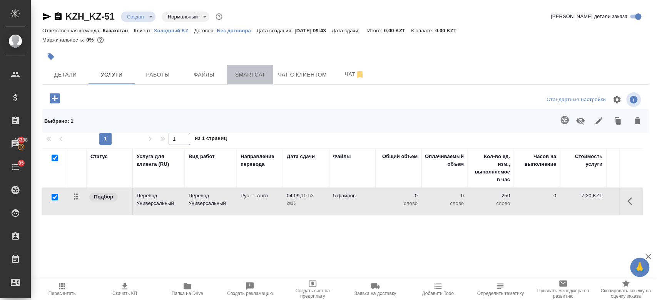
click at [247, 74] on span "Smartcat" at bounding box center [250, 75] width 37 height 10
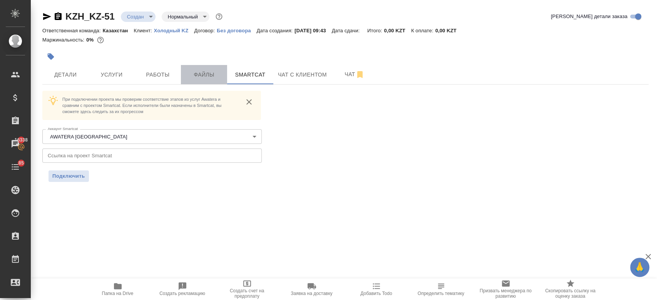
click at [209, 82] on button "Файлы" at bounding box center [204, 74] width 46 height 19
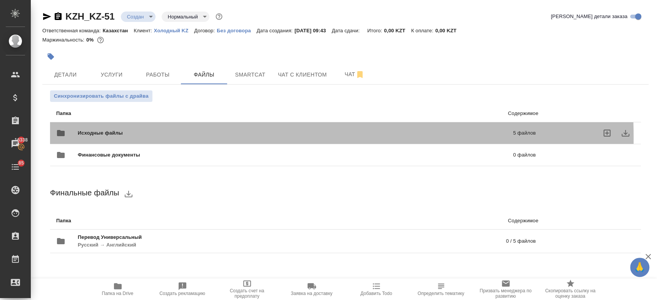
click at [214, 137] on div "Исходные файлы 5 файлов" at bounding box center [295, 133] width 479 height 18
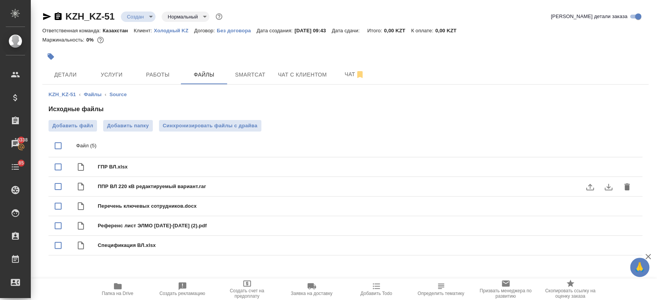
click at [628, 183] on icon "delete" at bounding box center [626, 186] width 9 height 9
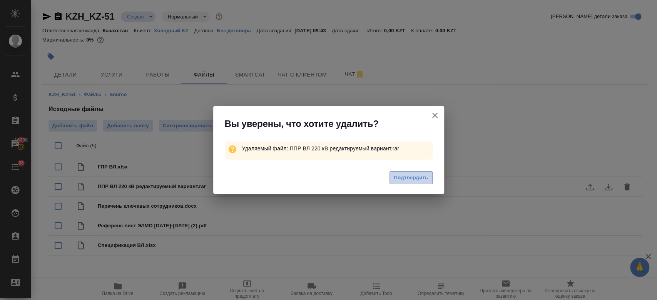
click at [418, 180] on span "Подтвердить" at bounding box center [411, 178] width 34 height 9
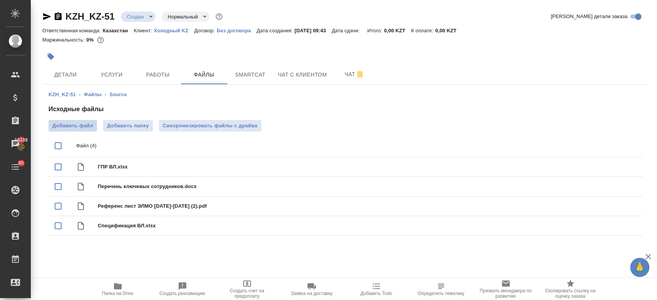
click at [84, 127] on span "Добавить файл" at bounding box center [72, 126] width 41 height 8
click at [0, 0] on input "Добавить файл" at bounding box center [0, 0] width 0 height 0
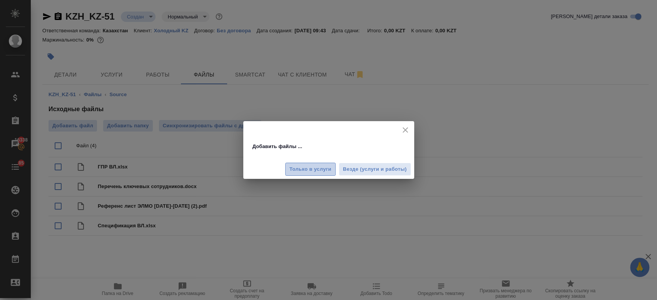
click at [322, 171] on span "Только в услуги" at bounding box center [310, 169] width 42 height 9
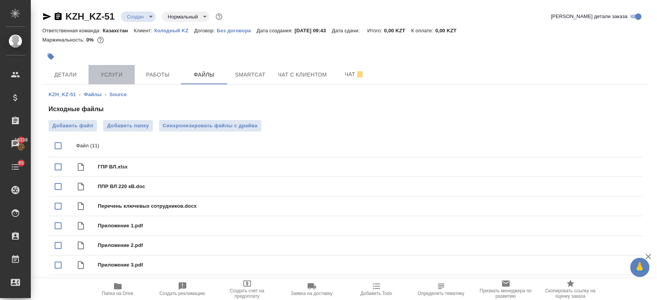
click at [107, 75] on span "Услуги" at bounding box center [111, 75] width 37 height 10
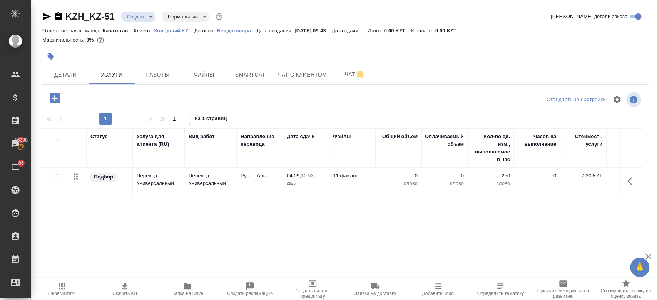
click at [58, 179] on div at bounding box center [54, 177] width 17 height 11
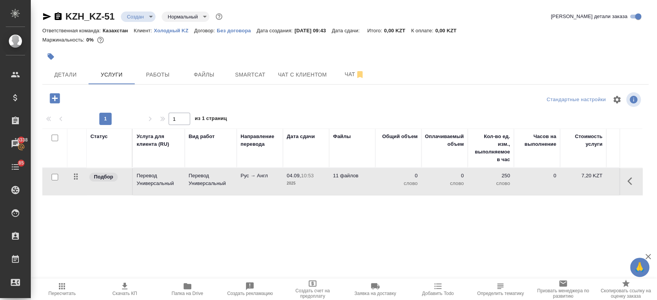
click at [53, 178] on input "checkbox" at bounding box center [55, 177] width 7 height 7
checkbox input "true"
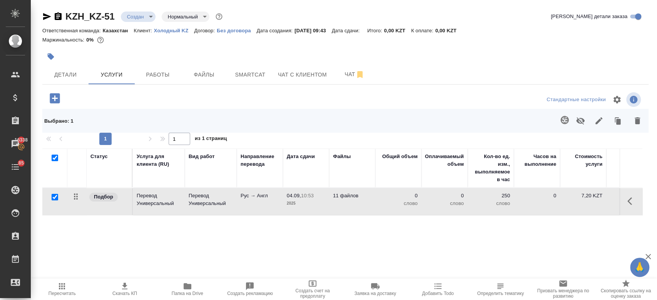
drag, startPoint x: 563, startPoint y: 122, endPoint x: 554, endPoint y: 122, distance: 8.8
click at [554, 122] on div at bounding box center [406, 121] width 482 height 20
click at [560, 122] on icon "button" at bounding box center [564, 119] width 9 height 9
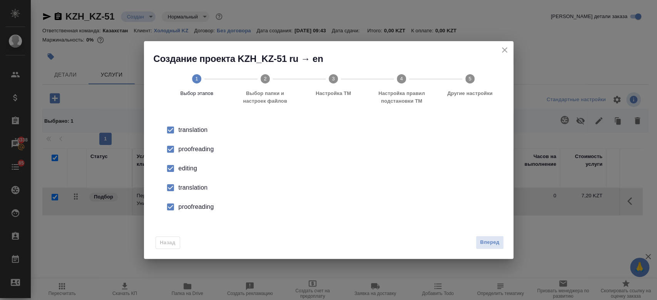
click at [195, 144] on li "proofreading" at bounding box center [328, 149] width 345 height 19
click at [183, 169] on div "editing" at bounding box center [337, 168] width 316 height 9
click at [186, 187] on div "translation" at bounding box center [337, 187] width 316 height 9
click at [189, 207] on div "proofreading" at bounding box center [337, 206] width 316 height 9
click at [490, 245] on span "Вперед" at bounding box center [489, 242] width 19 height 9
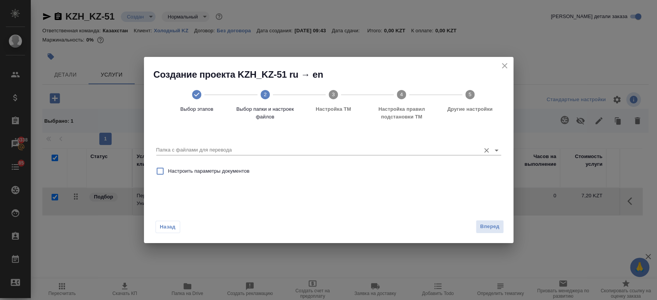
click at [384, 155] on input "Папка с файлами для перевода" at bounding box center [316, 149] width 320 height 9
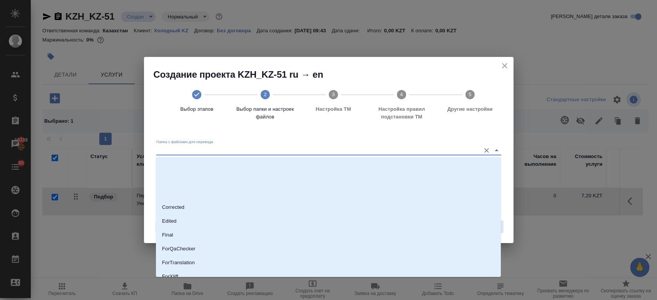
scroll to position [62, 0]
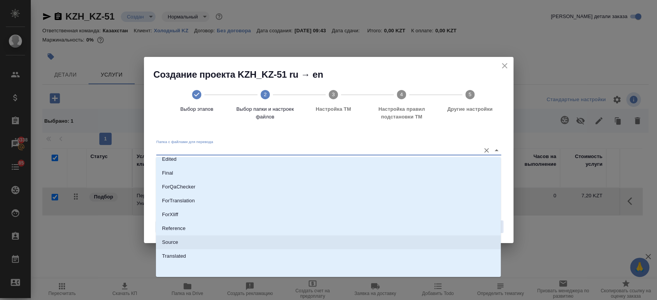
click at [289, 243] on li "Source" at bounding box center [328, 242] width 345 height 14
type input "Source"
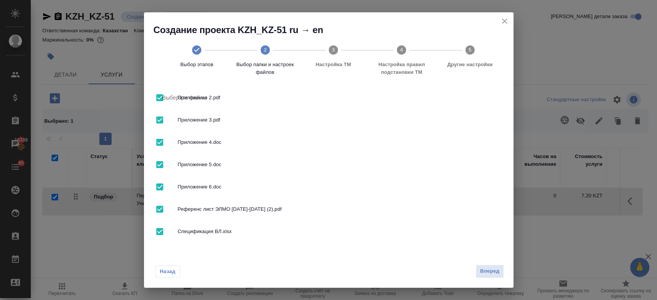
scroll to position [0, 0]
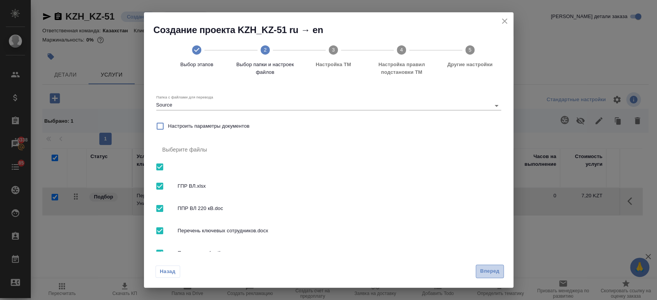
click at [487, 273] on span "Вперед" at bounding box center [489, 271] width 19 height 9
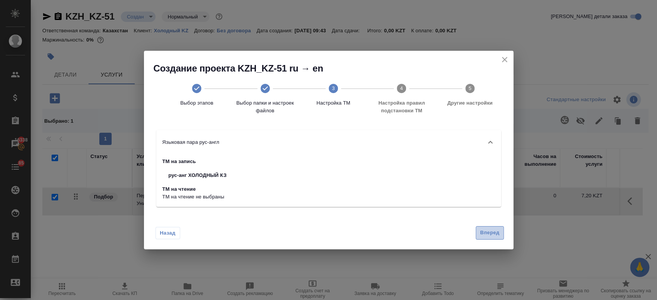
click at [491, 234] on span "Вперед" at bounding box center [489, 233] width 19 height 9
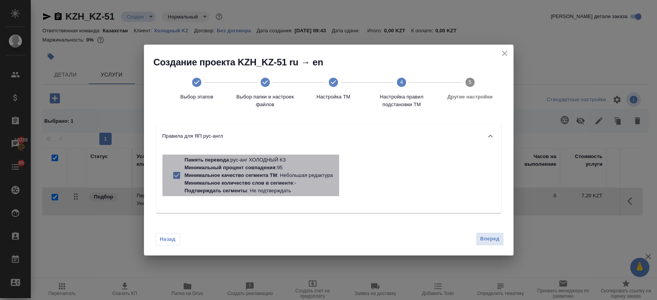
click at [276, 182] on p "Минимальное количество слов в сегменте" at bounding box center [239, 183] width 108 height 6
checkbox input "false"
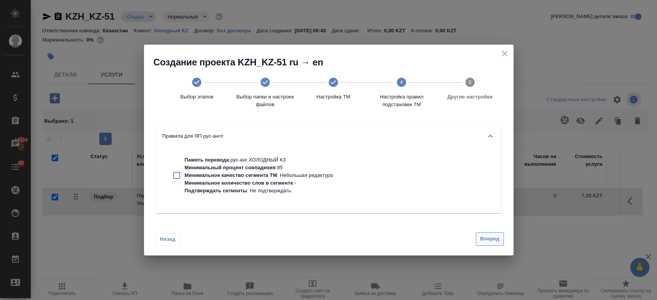
click at [494, 245] on button "Вперед" at bounding box center [490, 238] width 28 height 13
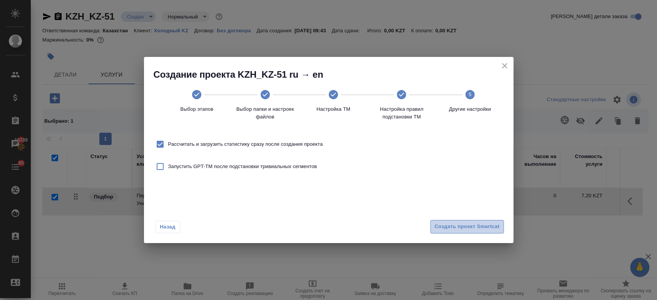
click at [459, 226] on span "Создать проект Smartcat" at bounding box center [466, 226] width 65 height 9
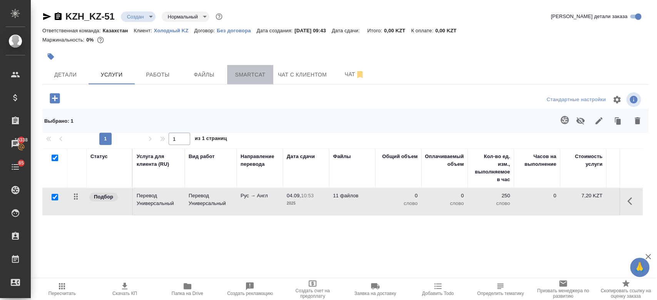
click at [255, 73] on span "Smartcat" at bounding box center [250, 75] width 37 height 10
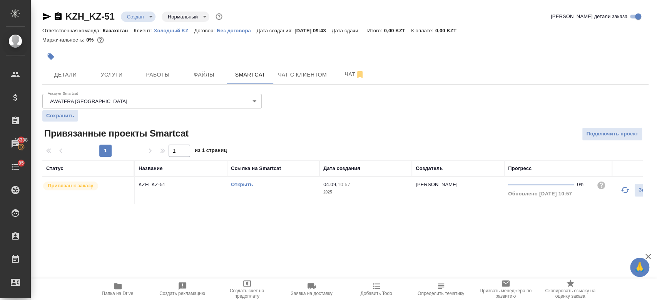
click at [243, 182] on link "Открыть" at bounding box center [242, 185] width 22 height 6
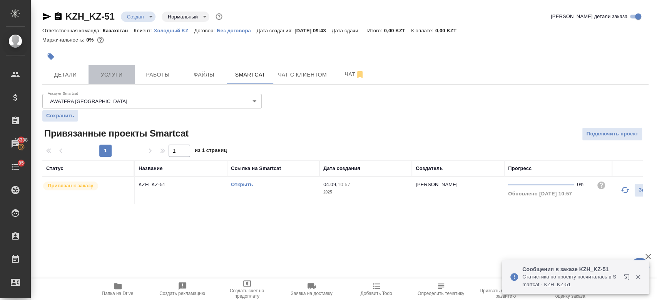
click at [111, 74] on span "Услуги" at bounding box center [111, 75] width 37 height 10
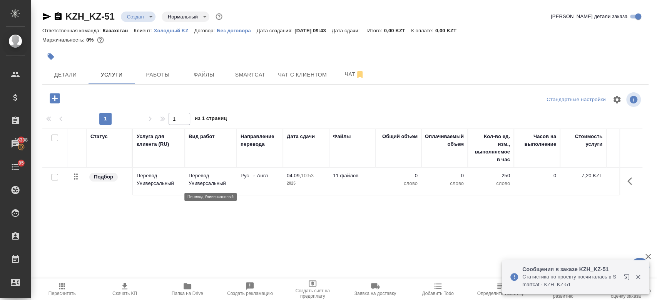
click at [192, 178] on p "Перевод Универсальный" at bounding box center [211, 179] width 44 height 15
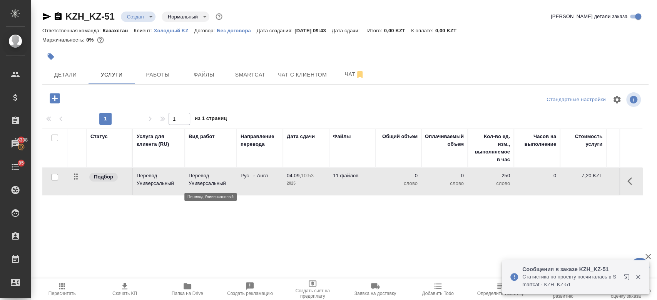
click at [192, 178] on p "Перевод Универсальный" at bounding box center [211, 179] width 44 height 15
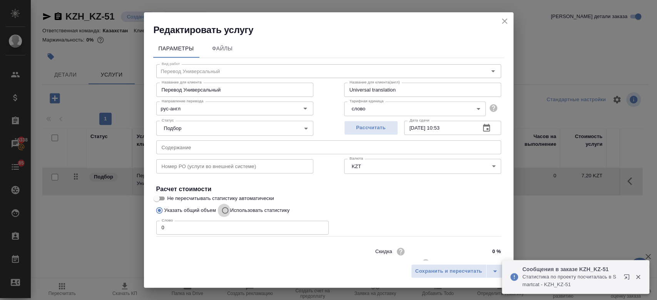
click at [227, 209] on input "Использовать статистику" at bounding box center [224, 210] width 12 height 15
radio input "true"
radio input "false"
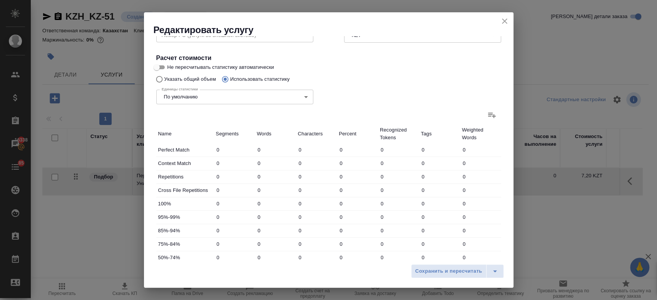
scroll to position [132, 0]
click at [487, 110] on icon at bounding box center [491, 113] width 9 height 9
click at [0, 0] on input "file" at bounding box center [0, 0] width 0 height 0
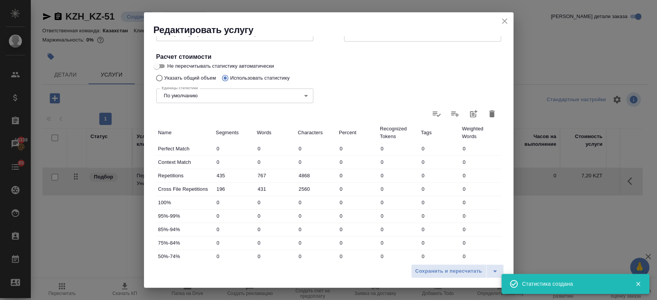
type input "435"
type input "767"
type input "4868"
type input "196"
type input "431"
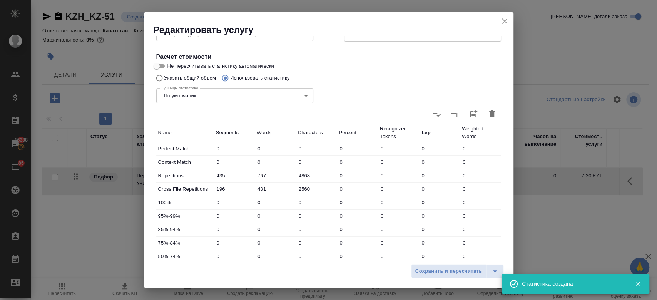
type input "2560"
type input "1868"
type input "9944"
type input "77431"
type input "1868"
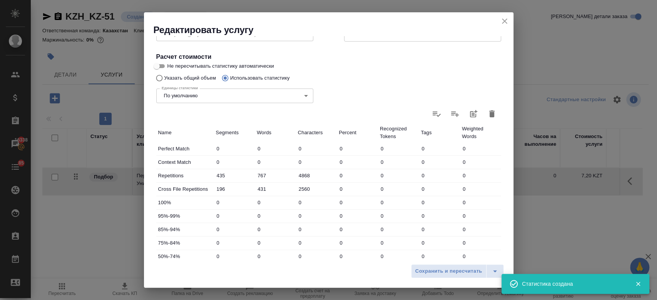
type input "9944"
type input "77431"
type input "2499"
type input "11142"
type input "84859"
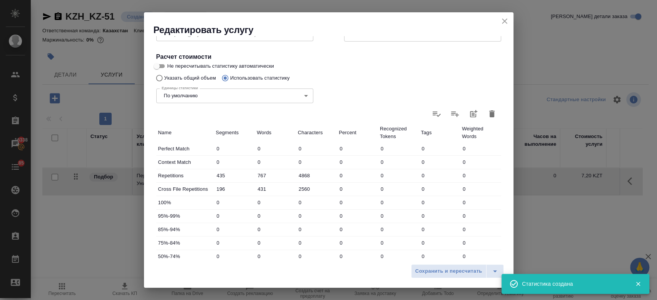
scroll to position [224, 0]
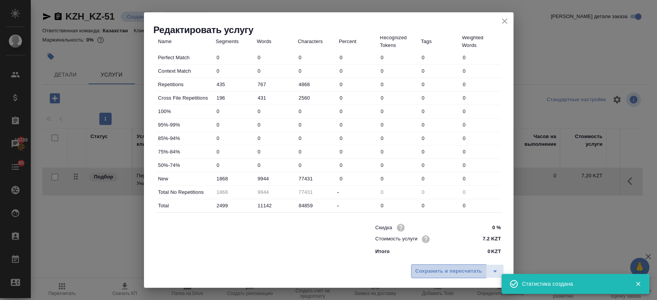
click at [435, 276] on button "Сохранить и пересчитать" at bounding box center [448, 271] width 75 height 14
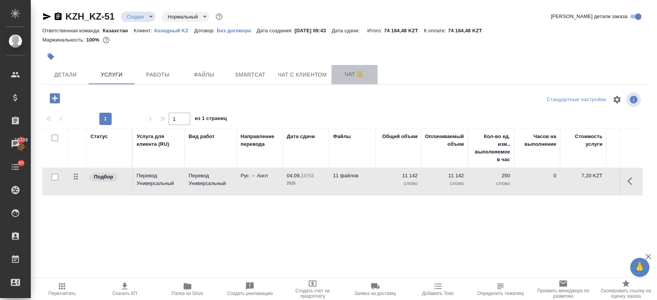
click at [352, 76] on span "Чат" at bounding box center [354, 75] width 37 height 10
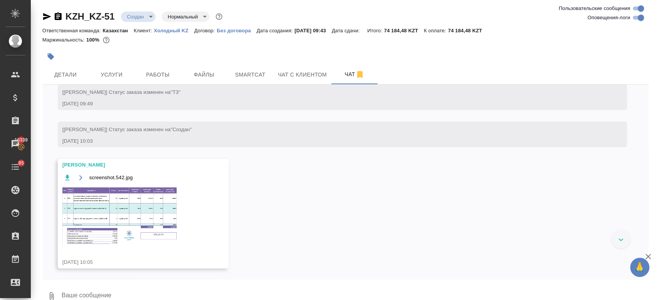
scroll to position [72, 0]
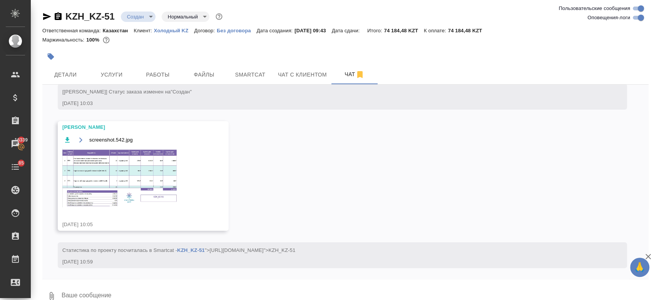
click at [139, 181] on img at bounding box center [119, 178] width 115 height 59
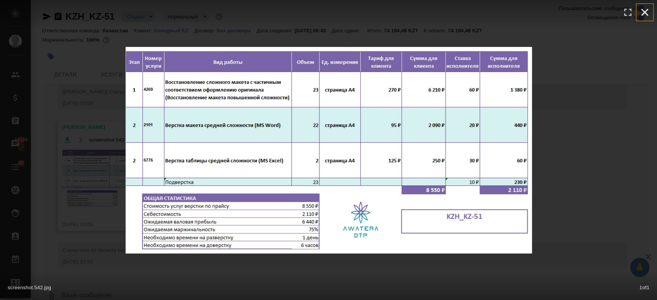
click at [647, 12] on icon "button" at bounding box center [644, 12] width 12 height 12
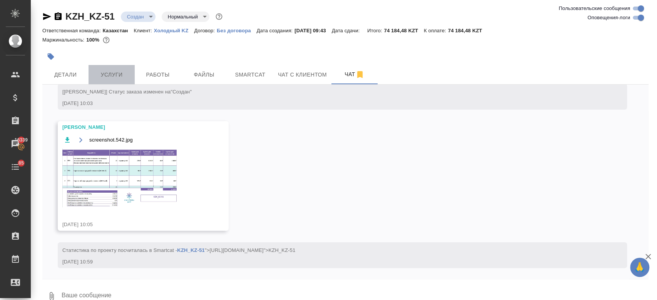
click at [110, 79] on span "Услуги" at bounding box center [111, 75] width 37 height 10
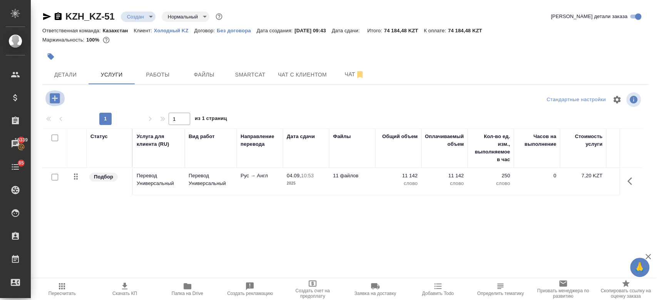
click at [55, 102] on icon "button" at bounding box center [55, 98] width 10 height 10
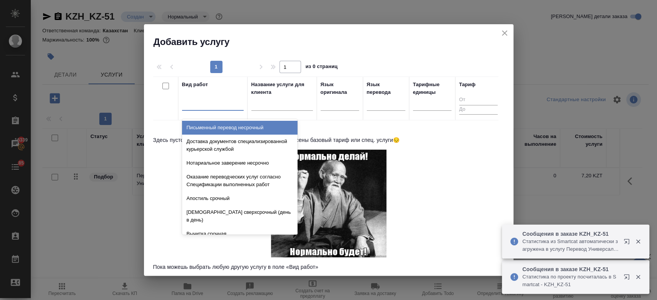
click at [209, 107] on div at bounding box center [213, 102] width 62 height 11
type input "сложн"
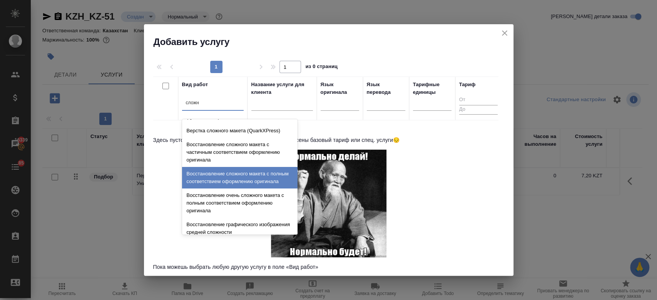
scroll to position [209, 0]
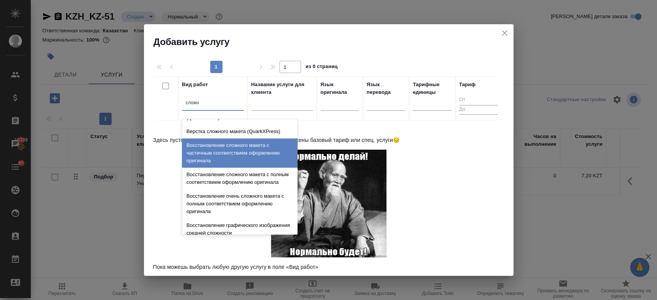
click at [238, 157] on div "Восстановление сложного макета с частичным соответствием оформлению оригинала" at bounding box center [239, 153] width 115 height 29
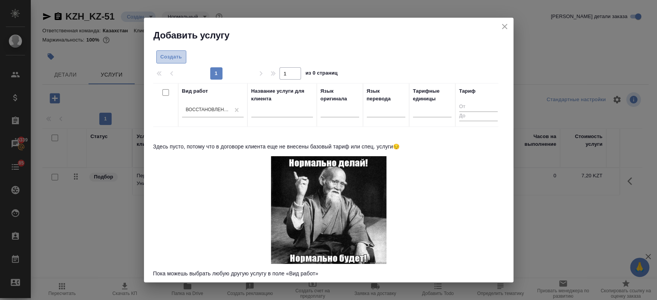
click at [173, 60] on span "Создать" at bounding box center [171, 57] width 22 height 9
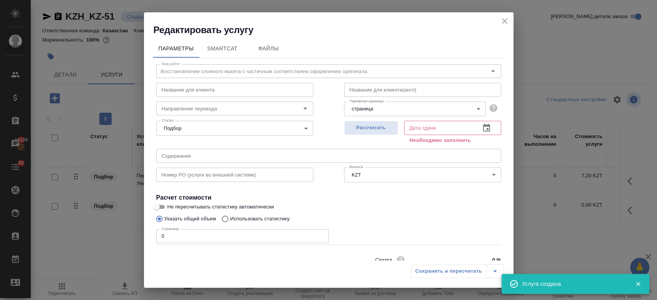
scroll to position [33, 0]
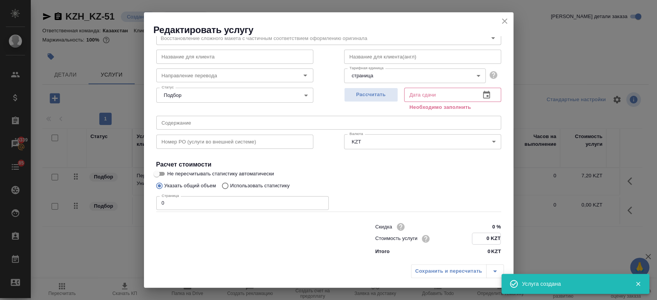
click at [486, 241] on input "0 KZT" at bounding box center [486, 238] width 28 height 11
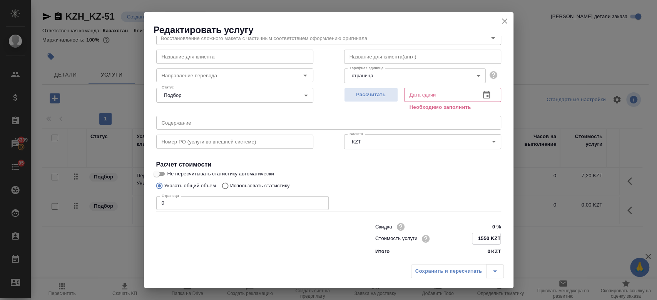
type input "1550 KZT"
click at [218, 206] on input "0" at bounding box center [242, 203] width 172 height 14
type input "23"
click at [357, 92] on span "Рассчитать" at bounding box center [370, 94] width 45 height 9
type input "04.09.2025 15:37"
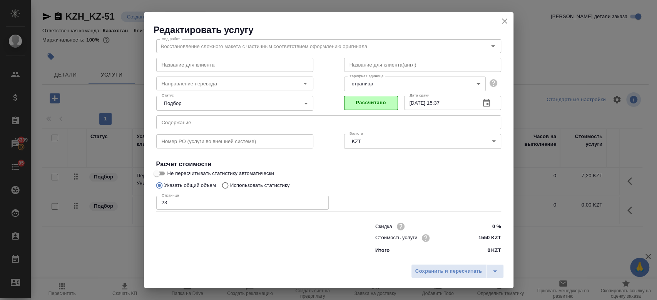
scroll to position [25, 0]
click at [425, 278] on button "Сохранить и пересчитать" at bounding box center [448, 271] width 75 height 14
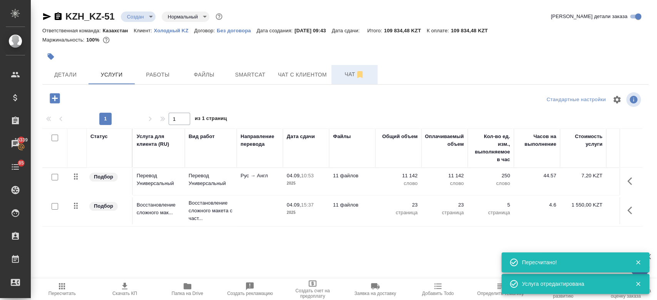
click at [345, 81] on button "Чат" at bounding box center [354, 74] width 46 height 19
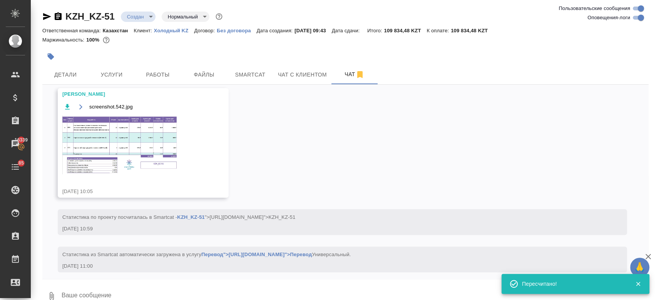
scroll to position [146, 0]
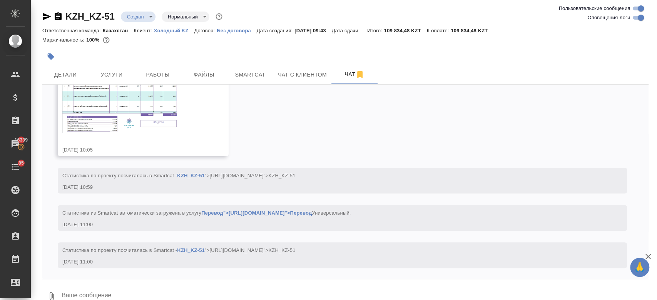
click at [148, 91] on img at bounding box center [119, 103] width 115 height 59
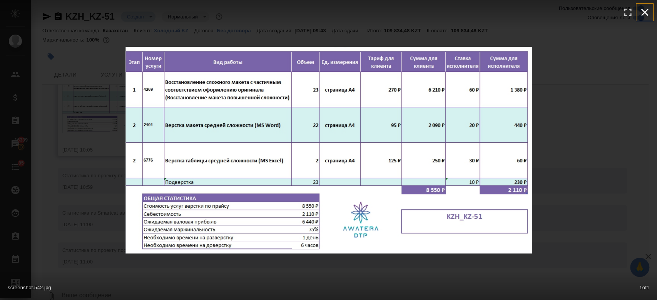
click at [647, 13] on icon "button" at bounding box center [644, 12] width 12 height 12
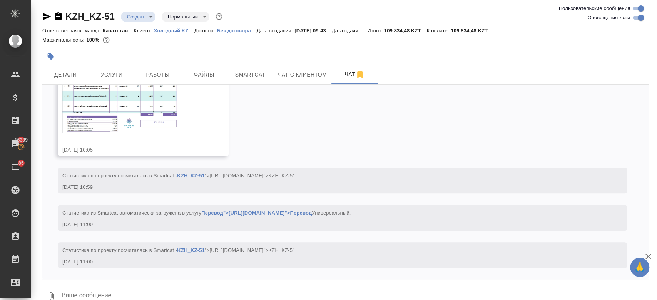
click at [117, 117] on img at bounding box center [119, 103] width 115 height 59
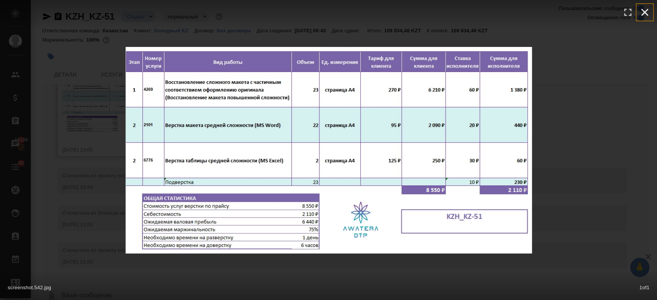
click at [644, 8] on icon "button" at bounding box center [644, 12] width 12 height 12
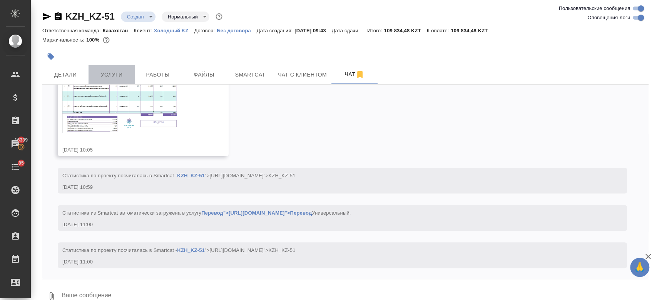
click at [117, 67] on button "Услуги" at bounding box center [111, 74] width 46 height 19
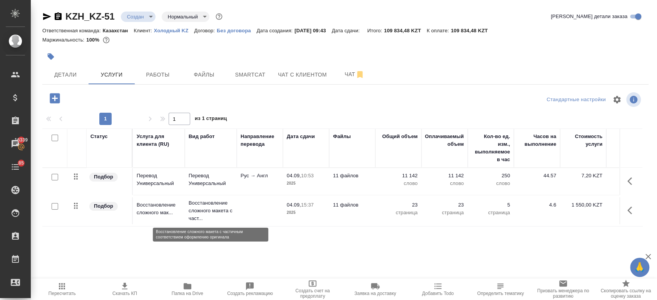
click at [230, 208] on p "Восстановление сложного макета с част..." at bounding box center [211, 210] width 44 height 23
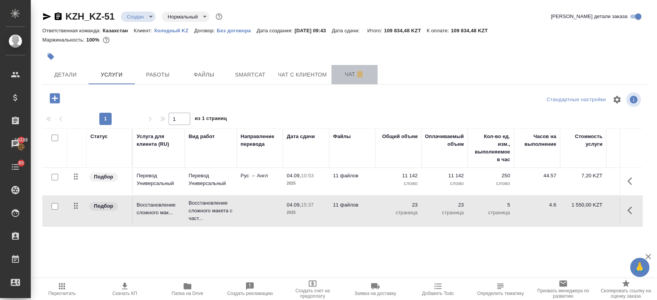
click at [345, 75] on span "Чат" at bounding box center [354, 75] width 37 height 10
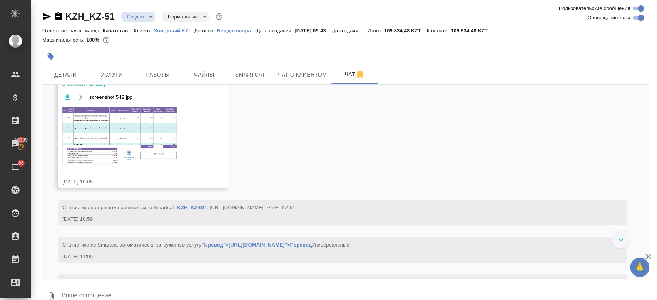
scroll to position [146, 0]
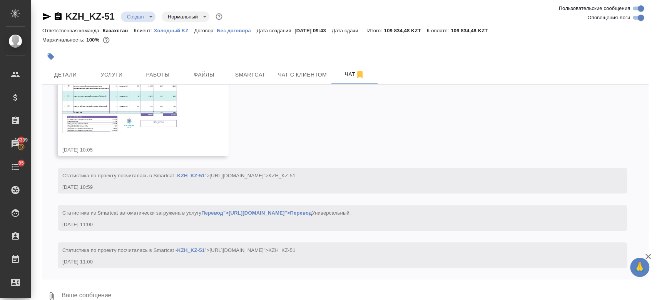
click at [142, 101] on img at bounding box center [119, 103] width 115 height 59
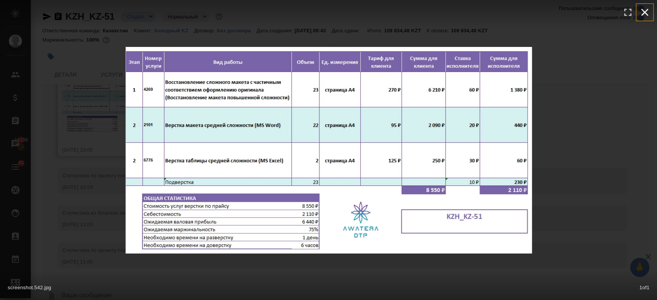
click at [644, 11] on icon "button" at bounding box center [644, 12] width 12 height 12
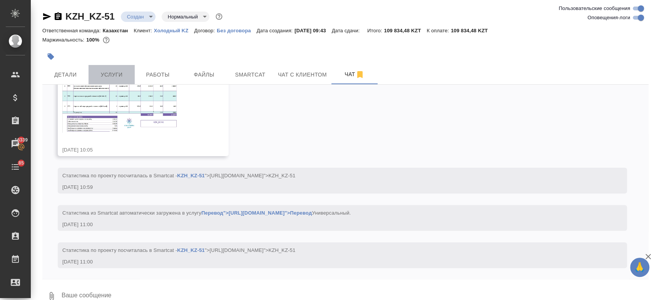
click at [107, 69] on button "Услуги" at bounding box center [111, 74] width 46 height 19
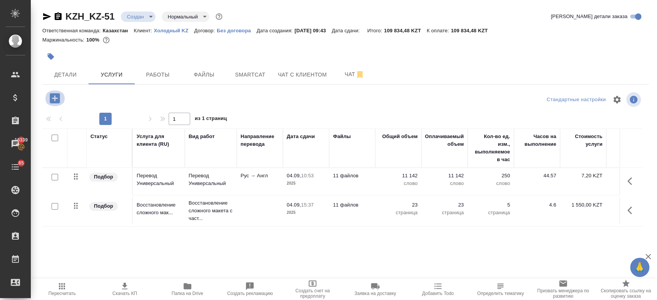
click at [61, 95] on icon "button" at bounding box center [54, 98] width 13 height 13
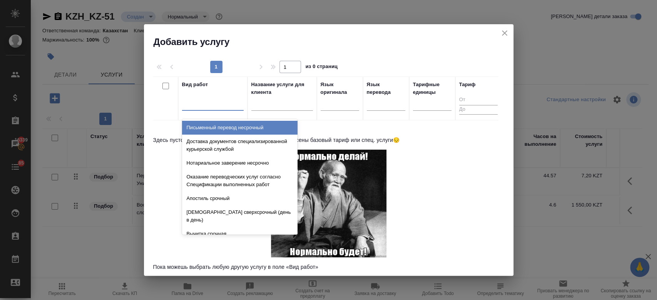
click at [210, 99] on div at bounding box center [213, 102] width 62 height 11
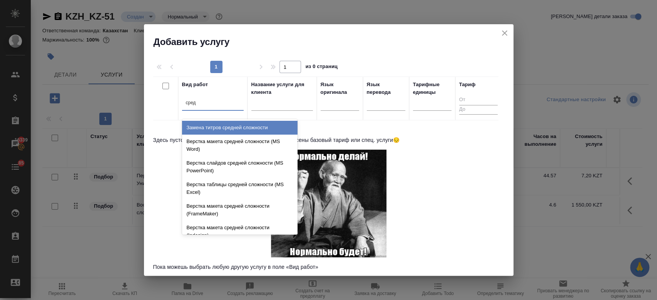
type input "средн"
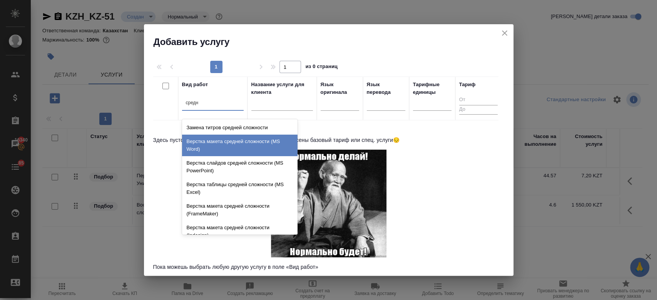
click at [231, 155] on div "Верстка макета средней сложности (MS Word)" at bounding box center [239, 146] width 115 height 22
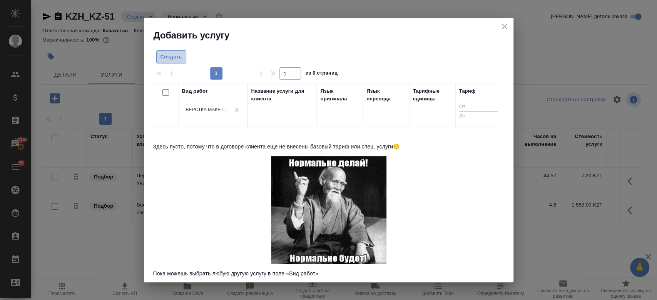
click at [172, 53] on span "Создать" at bounding box center [171, 57] width 22 height 9
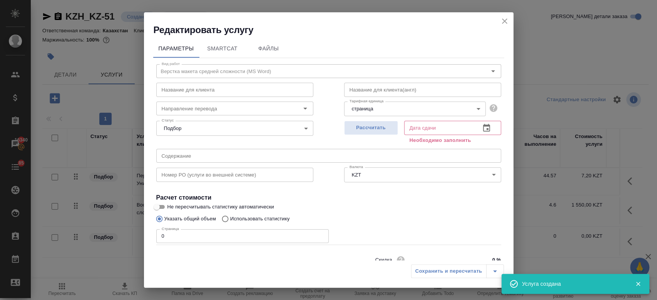
scroll to position [33, 0]
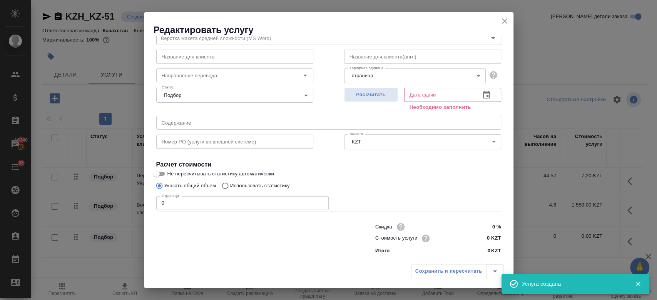
click at [483, 245] on div "Скидка 0 % Стоимость услуги 0 KZT Итого 0 KZT" at bounding box center [438, 237] width 126 height 33
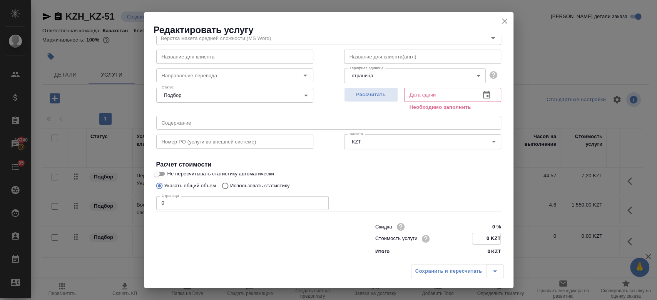
click at [483, 237] on input "0 KZT" at bounding box center [486, 238] width 28 height 11
type input "500 KZT"
click at [230, 196] on input "0" at bounding box center [242, 203] width 172 height 14
type input "22"
click at [372, 101] on button "Рассчитать" at bounding box center [371, 95] width 54 height 14
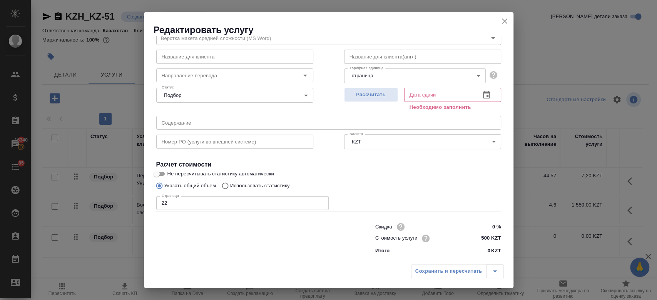
type input "04.09.2025 12:52"
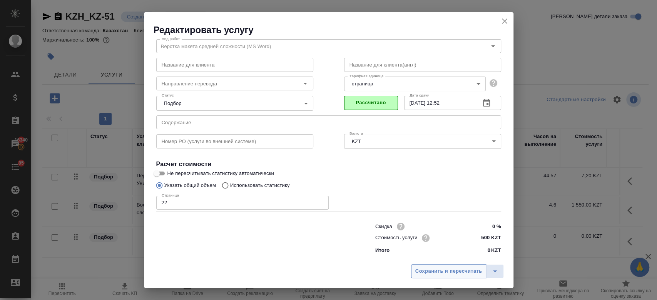
scroll to position [25, 0]
click at [443, 269] on span "Сохранить и пересчитать" at bounding box center [448, 271] width 67 height 9
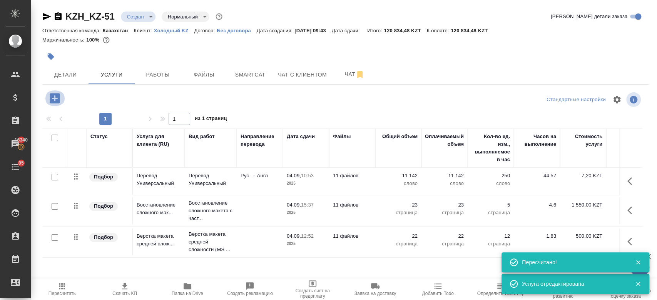
click at [56, 95] on icon "button" at bounding box center [55, 98] width 10 height 10
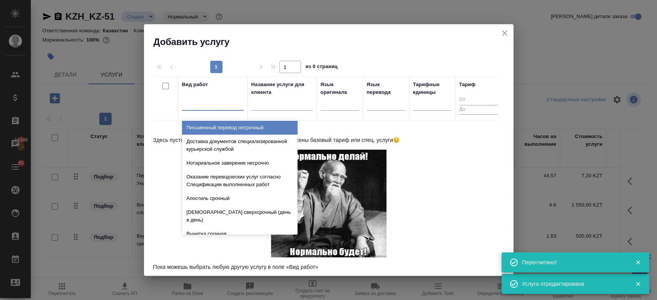
click at [222, 99] on div at bounding box center [213, 102] width 62 height 11
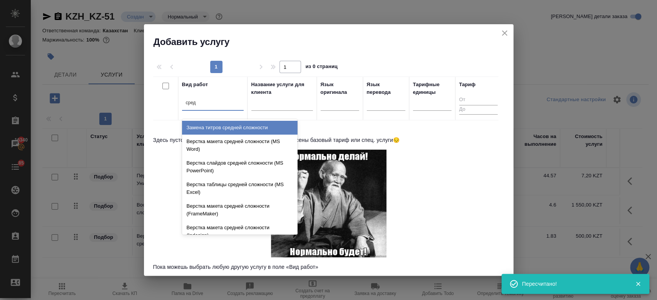
type input "средн"
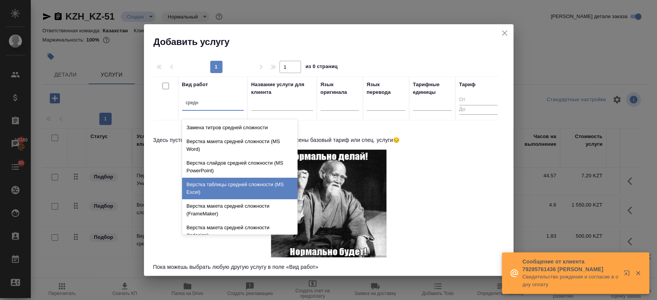
click at [226, 185] on div "Верстка таблицы средней сложности (MS Excel)" at bounding box center [239, 189] width 115 height 22
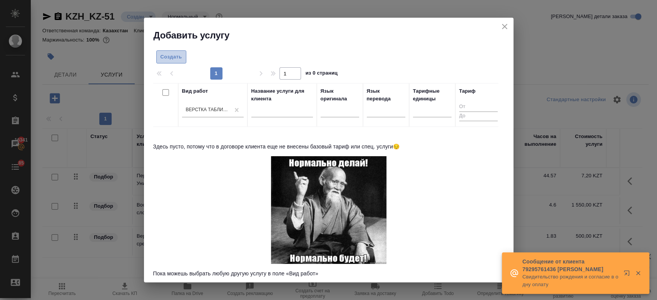
click at [174, 58] on span "Создать" at bounding box center [171, 57] width 22 height 9
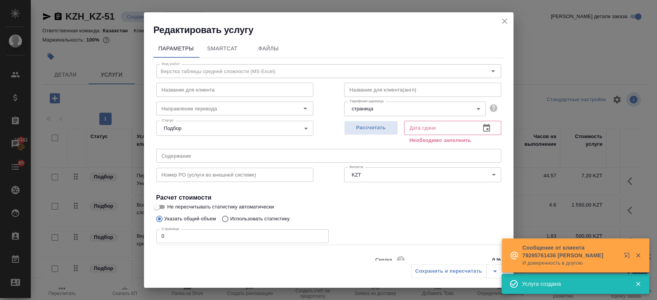
scroll to position [33, 0]
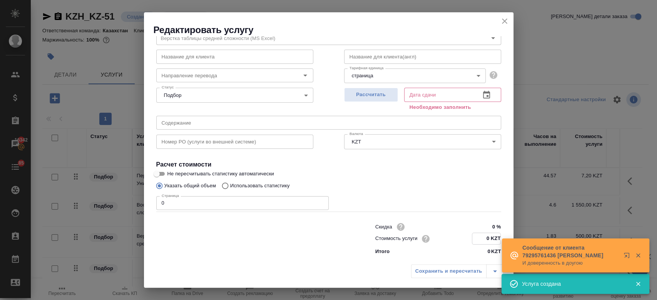
click at [482, 242] on input "0 KZT" at bounding box center [486, 238] width 28 height 11
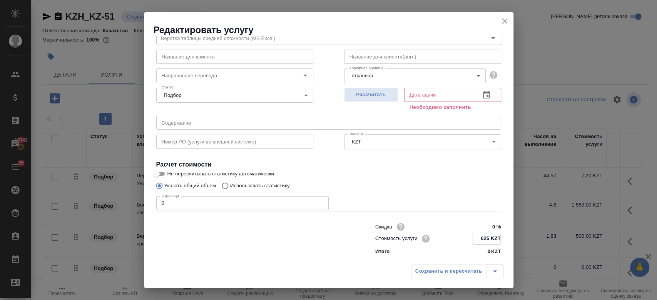
type input "625 KZT"
click at [227, 206] on input "0" at bounding box center [242, 203] width 172 height 14
type input "2"
click at [377, 92] on span "Рассчитать" at bounding box center [370, 94] width 45 height 9
type input "04.09.2025 11:15"
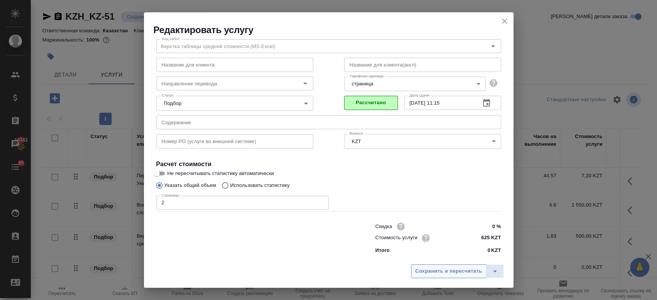
scroll to position [25, 0]
click at [434, 273] on span "Сохранить и пересчитать" at bounding box center [448, 271] width 67 height 9
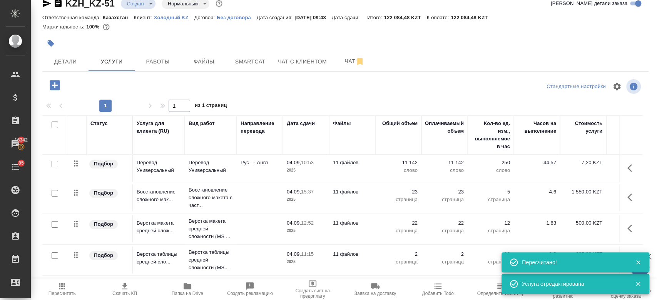
scroll to position [0, 0]
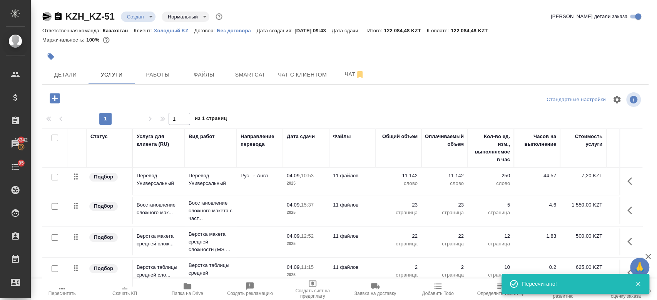
click at [46, 14] on icon "button" at bounding box center [46, 16] width 9 height 9
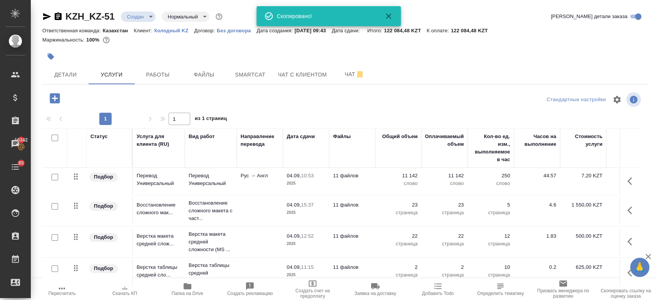
click at [329, 42] on div "Маржинальность: 100%" at bounding box center [345, 40] width 606 height 10
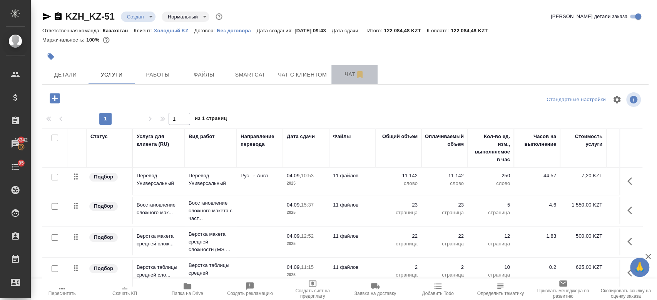
click at [347, 79] on button "Чат" at bounding box center [354, 74] width 46 height 19
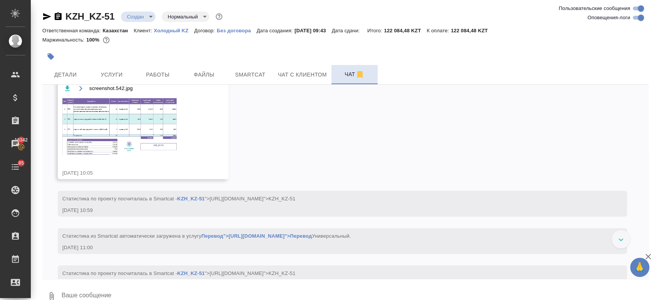
scroll to position [146, 0]
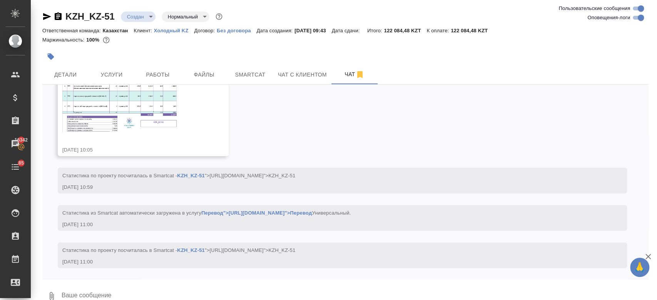
click at [163, 124] on img at bounding box center [119, 103] width 115 height 59
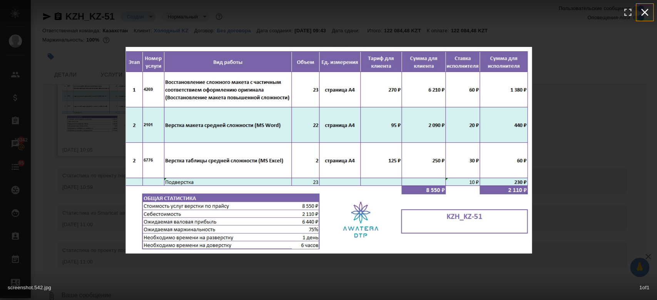
click at [652, 10] on button "button" at bounding box center [644, 12] width 17 height 17
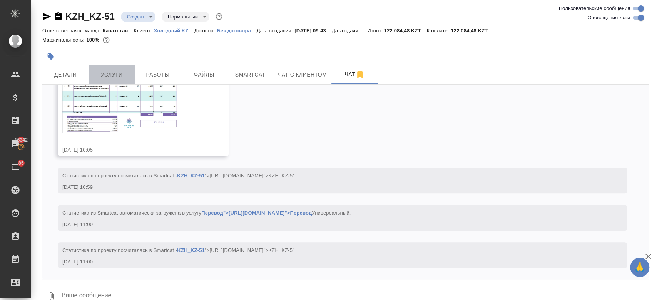
click at [111, 76] on span "Услуги" at bounding box center [111, 75] width 37 height 10
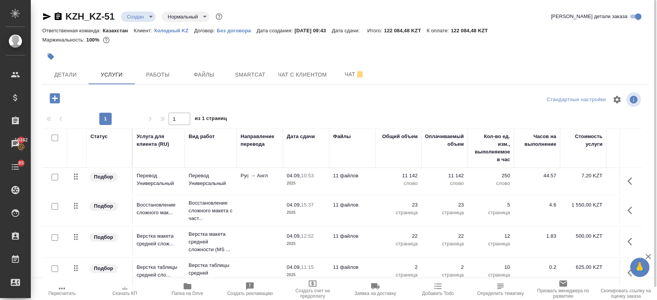
click at [203, 57] on div at bounding box center [244, 56] width 404 height 17
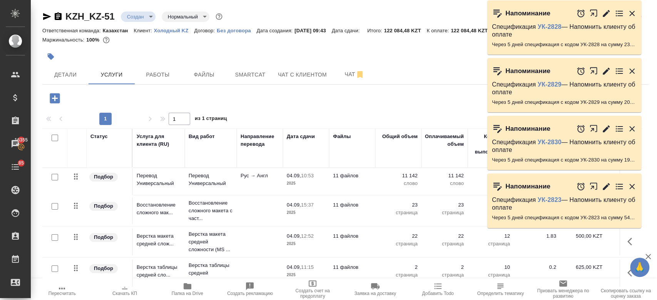
scroll to position [13, 0]
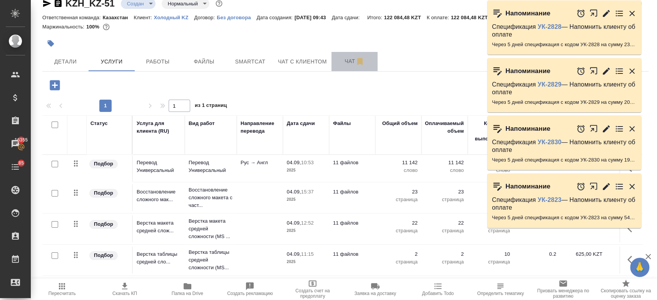
click at [341, 68] on button "Чат" at bounding box center [354, 61] width 46 height 19
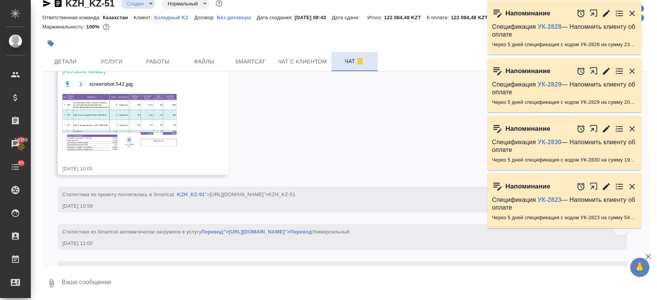
scroll to position [146, 0]
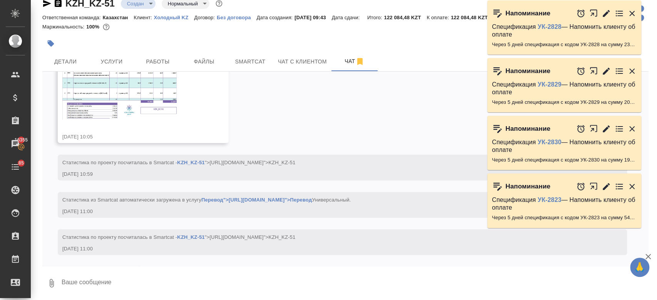
click at [157, 92] on img at bounding box center [119, 90] width 115 height 59
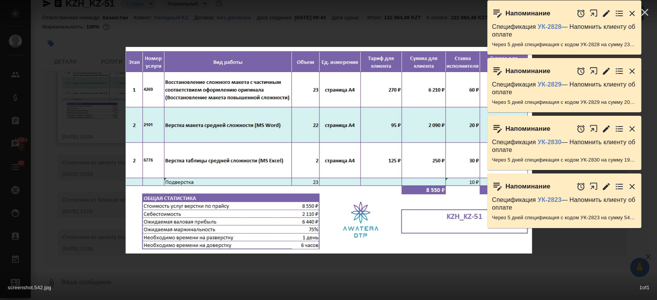
click at [646, 13] on div "Напоминание Спецификация УК-2828 — Напомнить клиенту об оплате Через 5 дней спе…" at bounding box center [568, 29] width 162 height 58
click at [646, 17] on div "Напоминание Спецификация УК-2828 — Напомнить клиенту об оплате Через 5 дней спе…" at bounding box center [568, 29] width 162 height 58
click at [649, 15] on icon "button" at bounding box center [644, 12] width 12 height 12
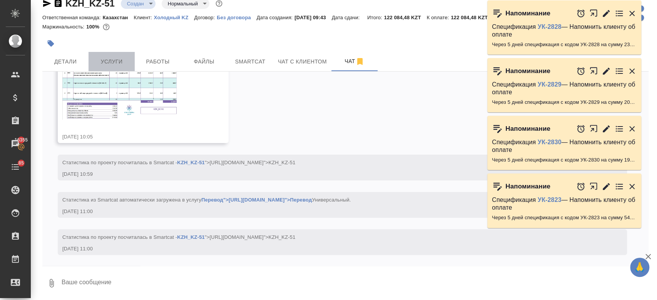
click at [107, 60] on span "Услуги" at bounding box center [111, 62] width 37 height 10
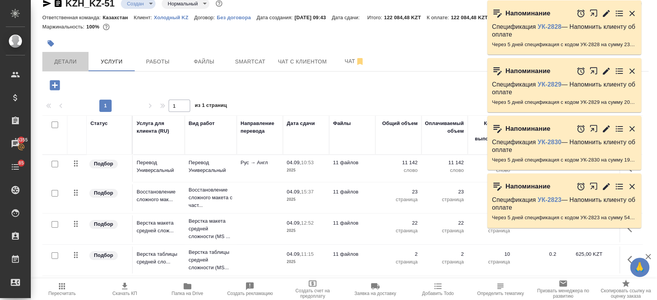
click at [76, 60] on span "Детали" at bounding box center [65, 62] width 37 height 10
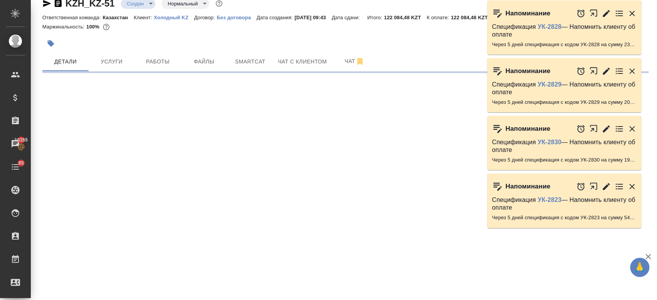
select select "RU"
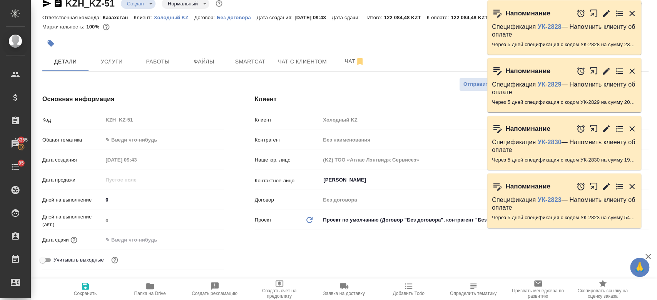
type textarea "x"
click at [129, 239] on input "text" at bounding box center [136, 239] width 67 height 11
click at [200, 235] on icon "button" at bounding box center [201, 239] width 7 height 8
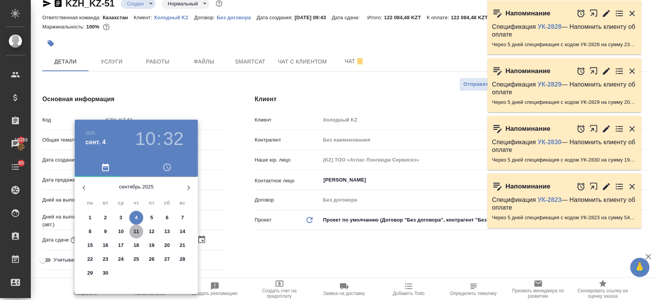
click at [136, 232] on p "11" at bounding box center [137, 232] width 6 height 8
type input "11.09.2025 10:32"
type textarea "x"
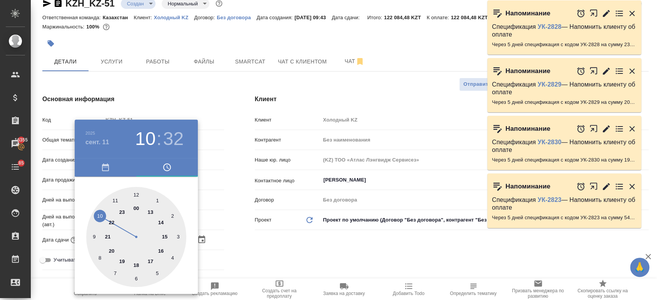
click at [160, 220] on div at bounding box center [136, 237] width 100 height 100
type input "11.09.2025 14:32"
type textarea "x"
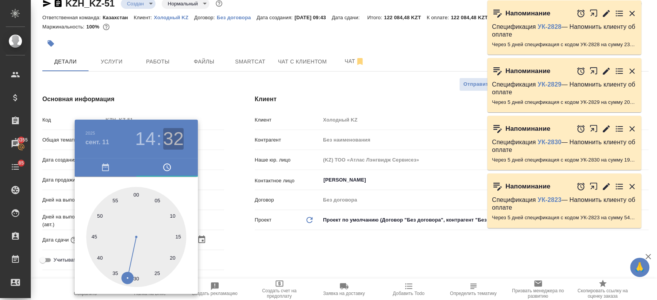
click at [164, 137] on h3 "32" at bounding box center [173, 139] width 20 height 22
click at [135, 193] on div at bounding box center [136, 237] width 100 height 100
type input "11.09.2025 14:00"
type textarea "x"
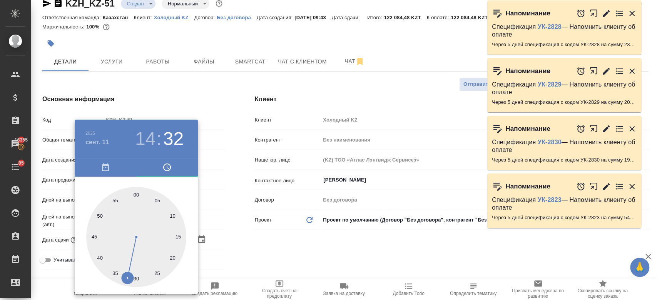
type textarea "x"
click at [150, 136] on h3 "14" at bounding box center [145, 139] width 20 height 22
click at [166, 235] on div at bounding box center [136, 237] width 100 height 100
type input "11.09.2025 15:00"
type textarea "x"
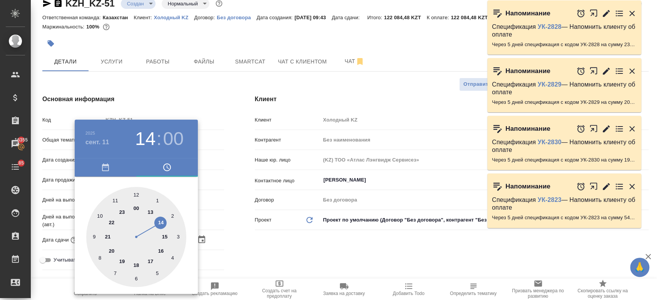
type textarea "x"
click at [247, 244] on div at bounding box center [328, 150] width 657 height 300
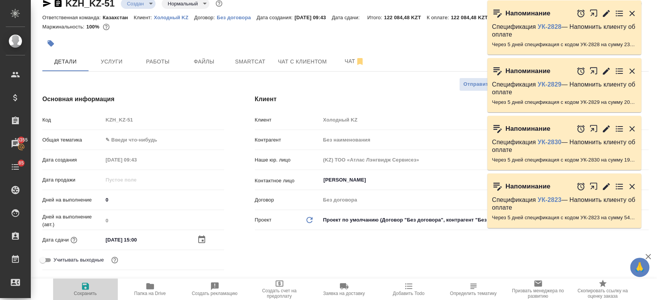
click at [90, 285] on span "Сохранить" at bounding box center [85, 289] width 55 height 15
type textarea "x"
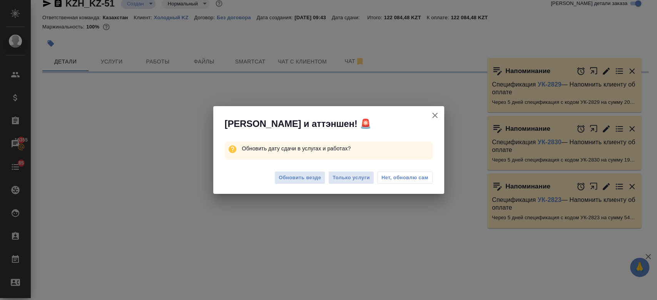
select select "RU"
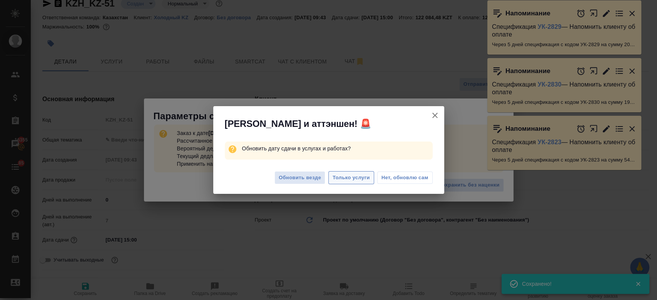
type textarea "x"
click at [359, 175] on span "Только услуги" at bounding box center [350, 178] width 37 height 9
type textarea "x"
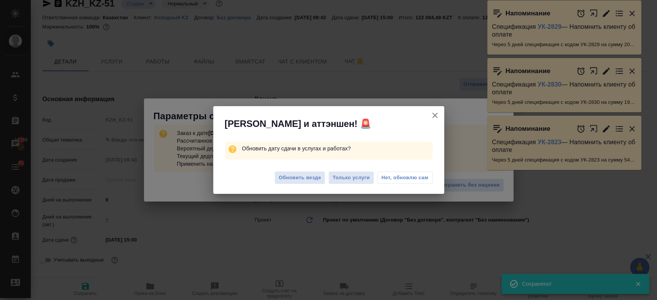
type textarea "x"
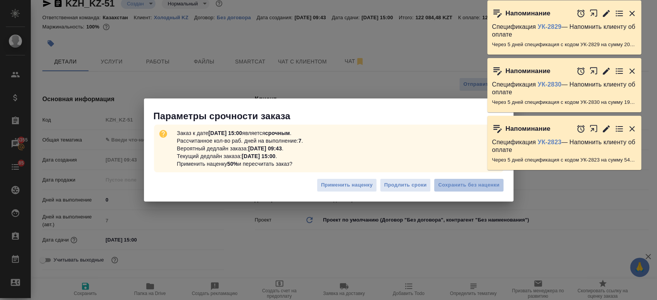
click at [467, 187] on span "Сохранить без наценки" at bounding box center [468, 185] width 61 height 9
type textarea "x"
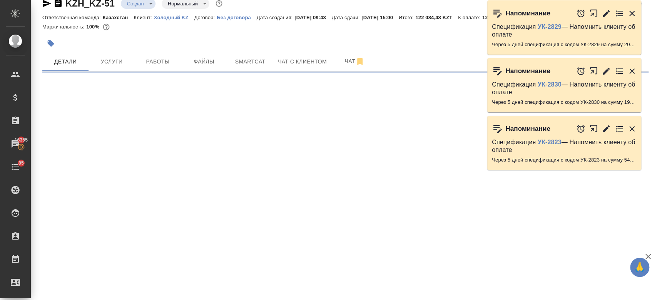
select select "RU"
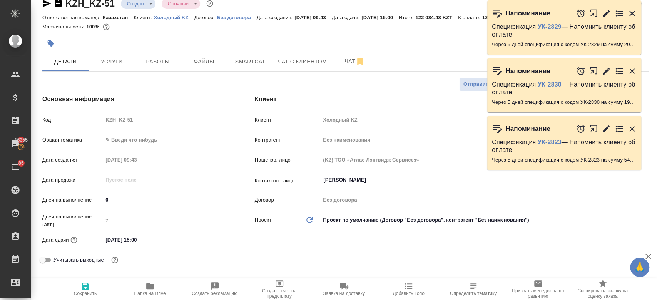
type input "urgent"
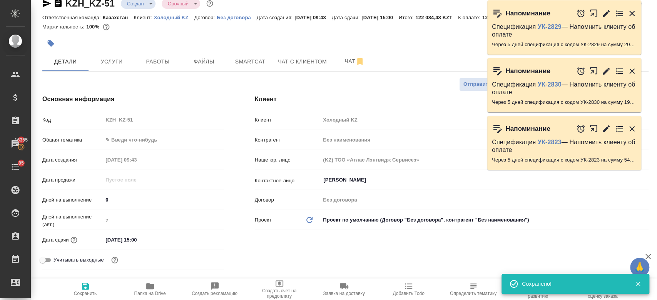
type textarea "x"
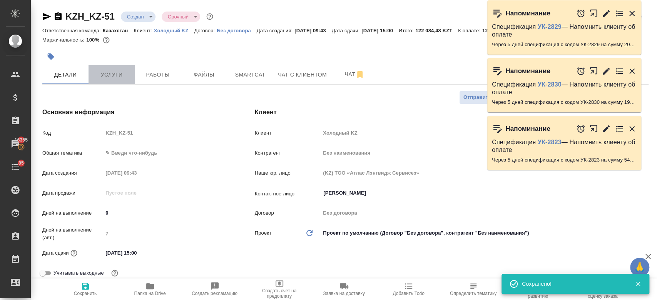
click at [108, 77] on span "Услуги" at bounding box center [111, 75] width 37 height 10
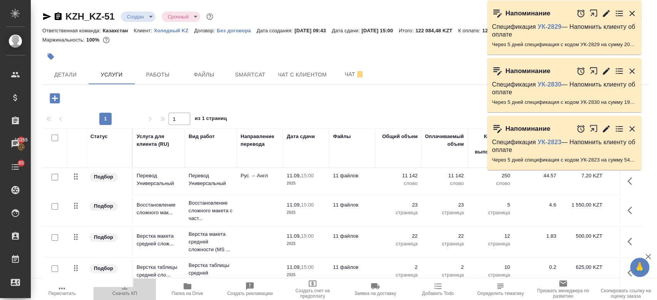
click at [122, 292] on span "Скачать КП" at bounding box center [124, 293] width 25 height 5
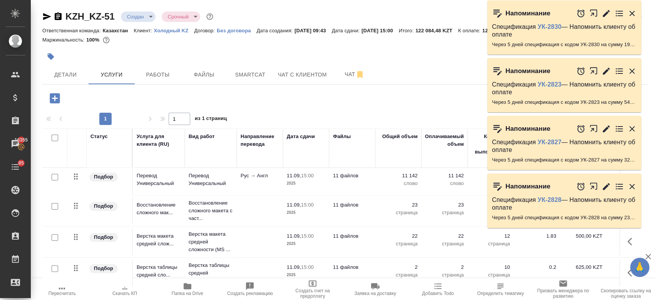
click at [412, 57] on div at bounding box center [244, 56] width 404 height 17
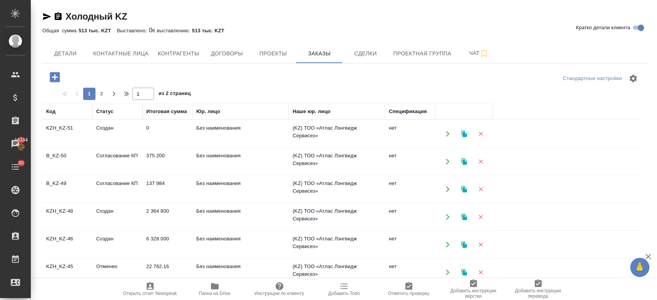
click at [102, 157] on td "Согласование КП" at bounding box center [117, 161] width 50 height 27
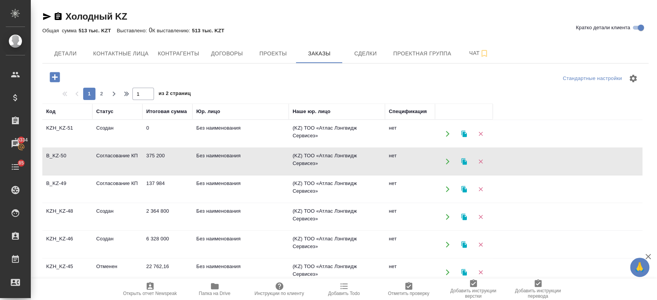
click at [102, 157] on td "Согласование КП" at bounding box center [117, 161] width 50 height 27
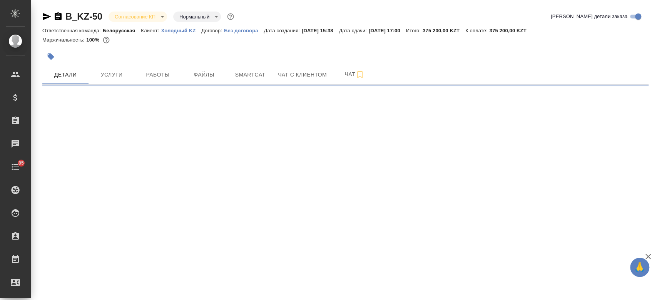
select select "RU"
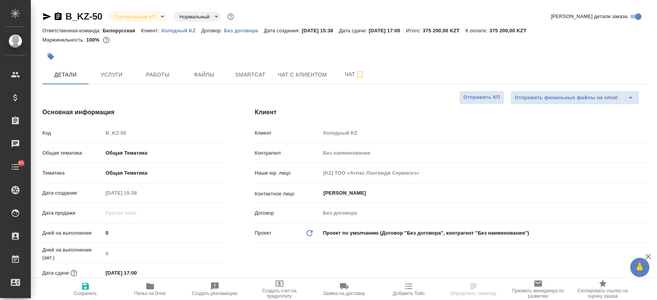
type textarea "x"
click at [343, 78] on span "Чат" at bounding box center [354, 75] width 37 height 10
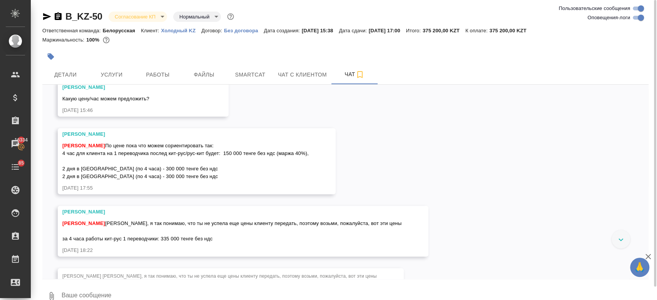
scroll to position [289, 0]
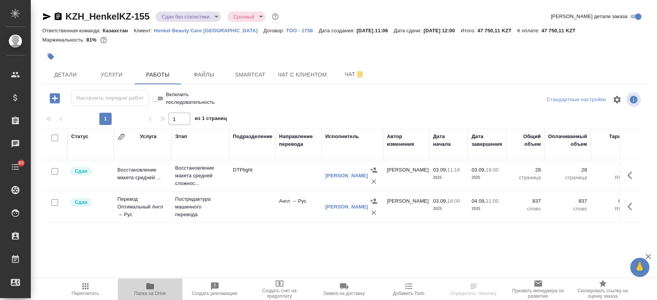
click at [151, 287] on icon "button" at bounding box center [150, 286] width 8 height 6
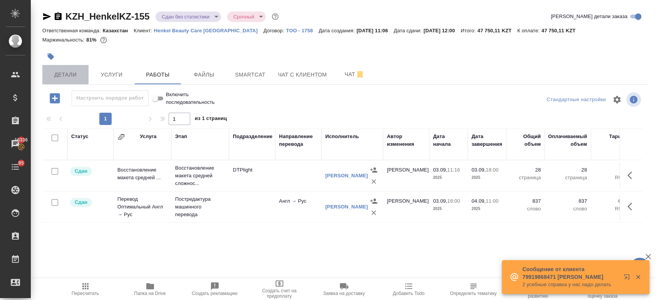
click at [72, 73] on span "Детали" at bounding box center [65, 75] width 37 height 10
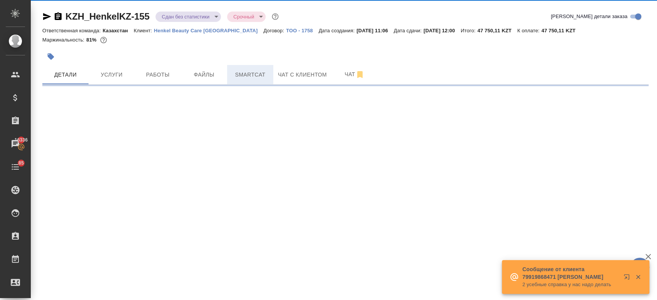
select select "RU"
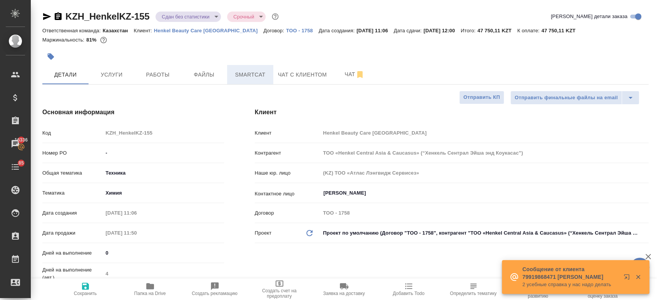
type textarea "x"
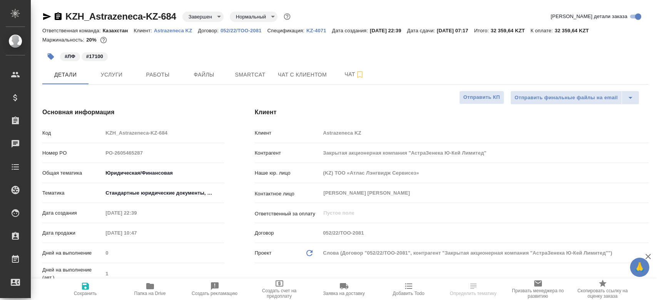
select select "RU"
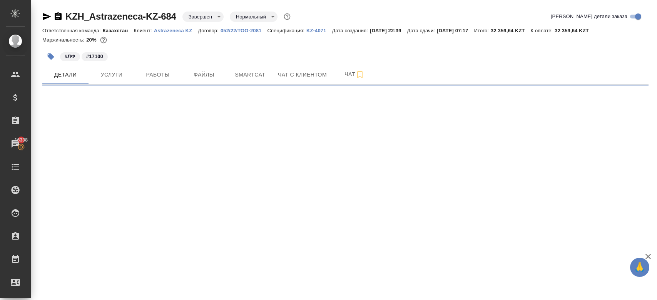
select select "RU"
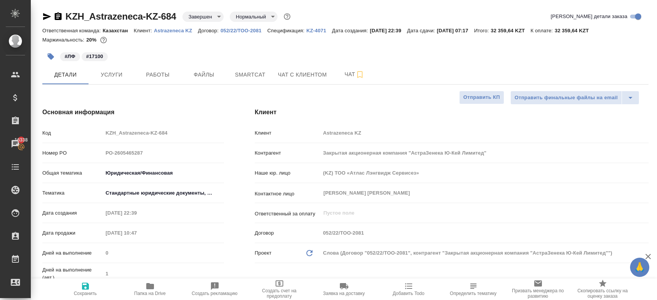
type textarea "x"
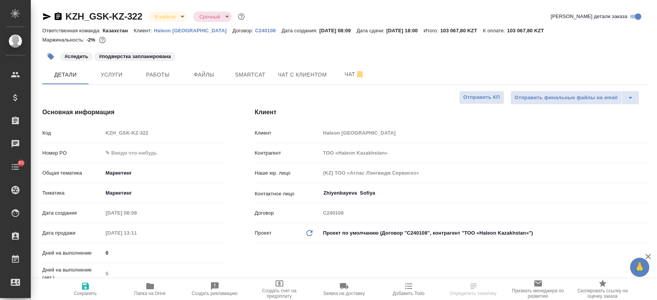
select select "RU"
click at [314, 47] on div at bounding box center [345, 48] width 606 height 2
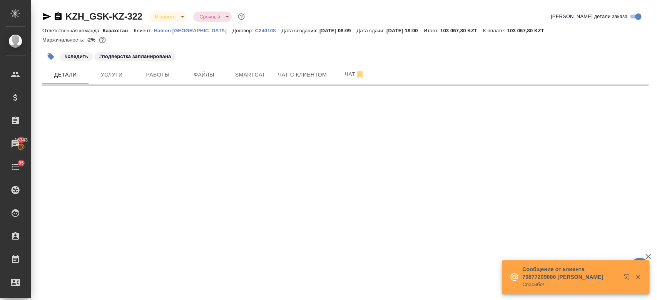
select select "RU"
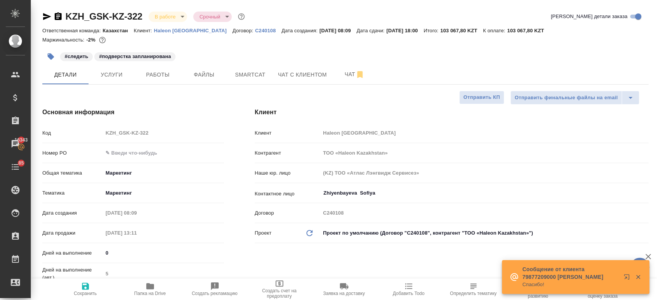
type textarea "x"
click at [246, 55] on div "#следить #подверстка запланирована" at bounding box center [244, 56] width 404 height 17
type textarea "x"
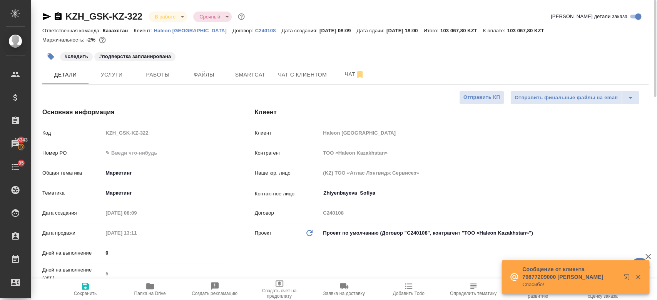
type textarea "x"
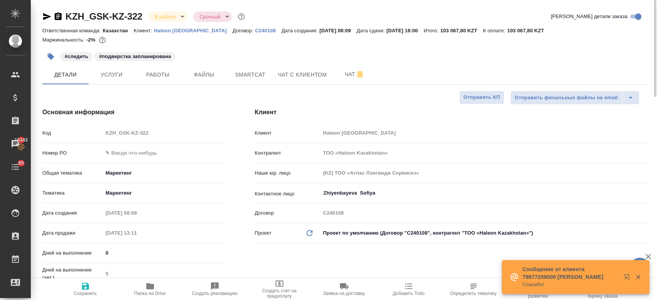
click at [325, 43] on div "Маржинальность: -2%" at bounding box center [345, 40] width 606 height 10
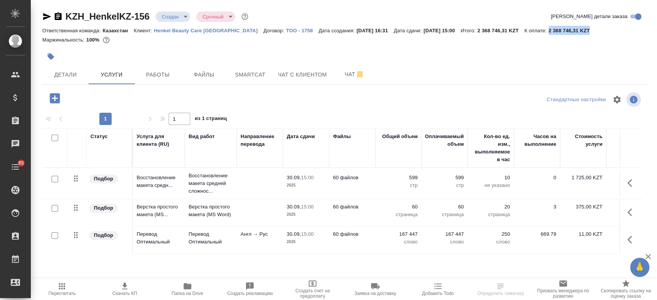
drag, startPoint x: 590, startPoint y: 31, endPoint x: 542, endPoint y: 33, distance: 47.8
click at [542, 33] on div "Ответственная команда: Казахстан Клиент: Henkel Beauty Care Kazakhstan Договор:…" at bounding box center [345, 30] width 606 height 9
copy p "2 368 746,31 KZT"
click at [78, 74] on span "Детали" at bounding box center [65, 75] width 37 height 10
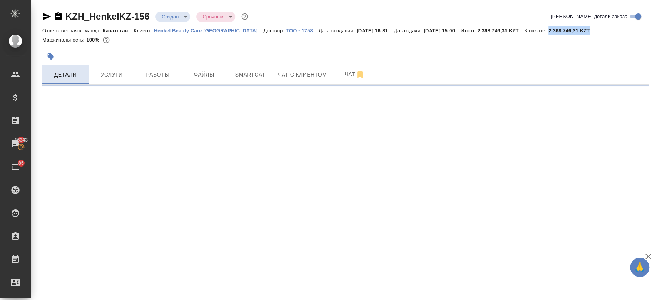
select select "RU"
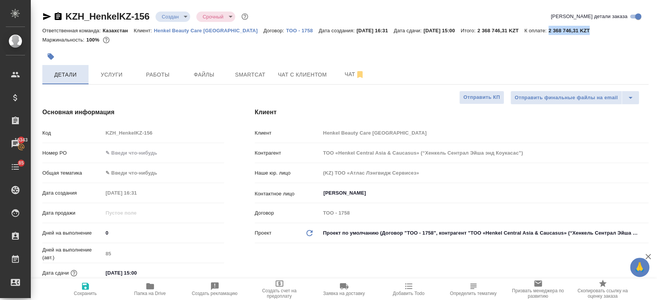
type textarea "x"
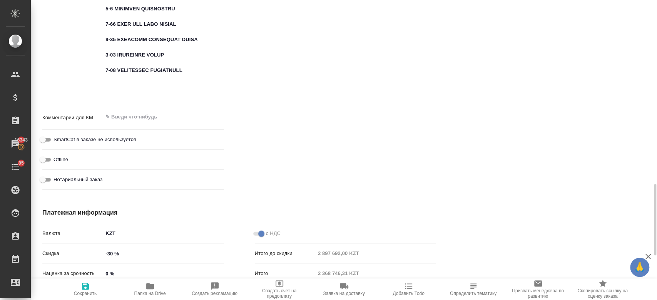
scroll to position [927, 0]
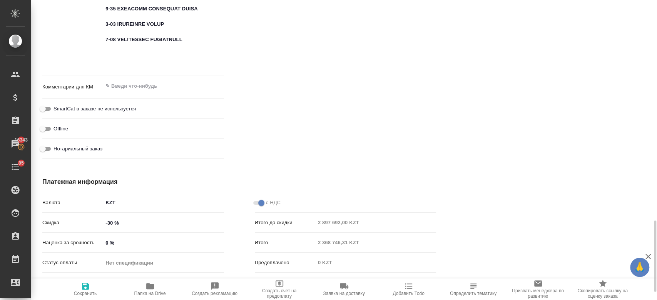
click at [114, 222] on input "-30 %" at bounding box center [163, 222] width 121 height 11
type input "-3 %"
type textarea "x"
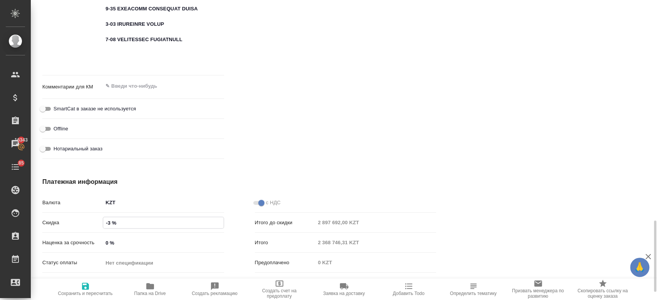
type input "-"
type textarea "x"
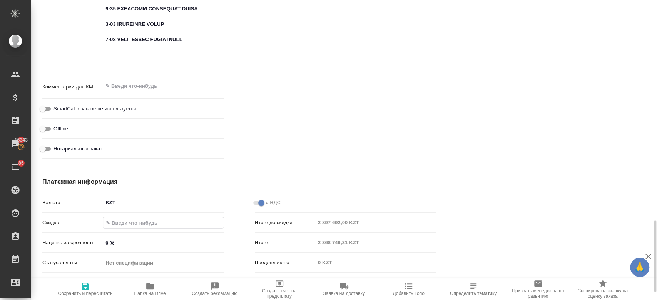
type textarea "x"
type input "0 %"
type textarea "x"
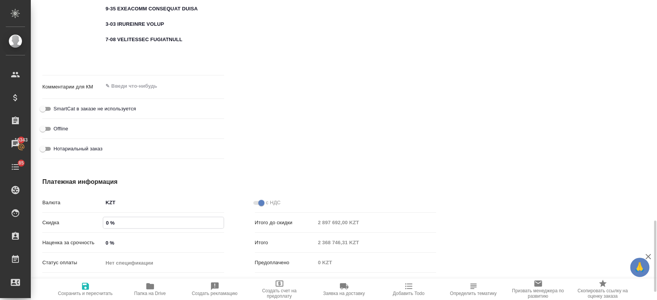
type textarea "x"
type input "0 %"
click at [89, 282] on icon "button" at bounding box center [85, 286] width 9 height 9
type textarea "x"
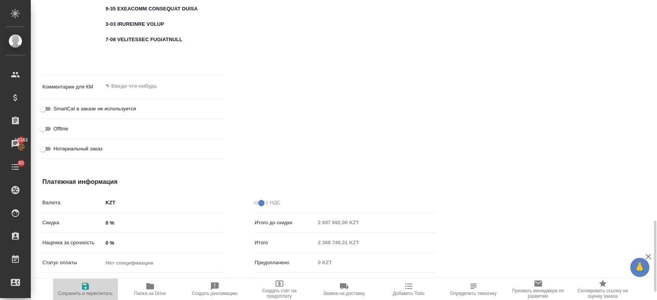
type textarea "x"
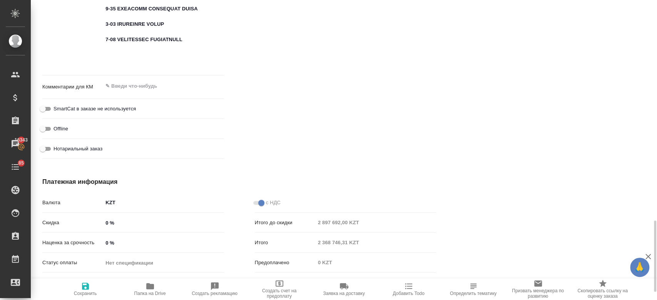
type textarea "x"
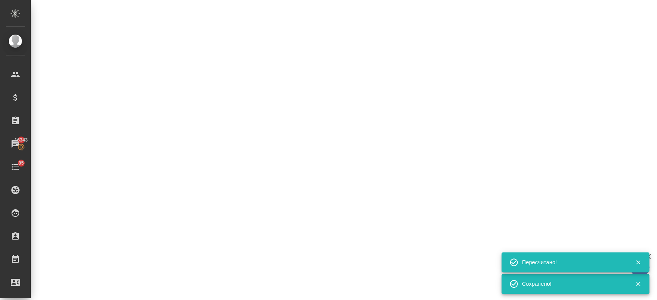
select select "RU"
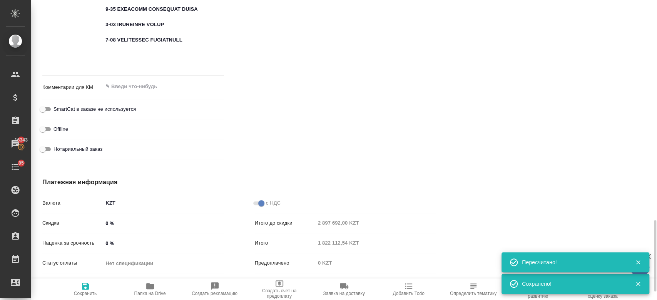
type textarea "x"
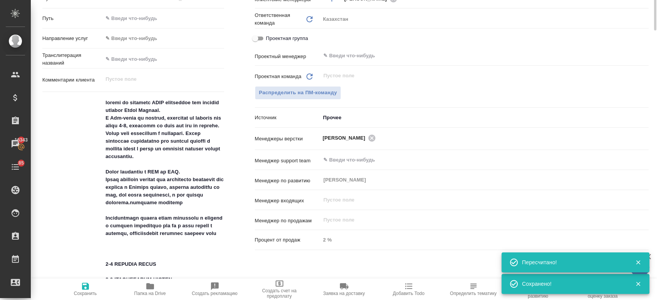
scroll to position [0, 0]
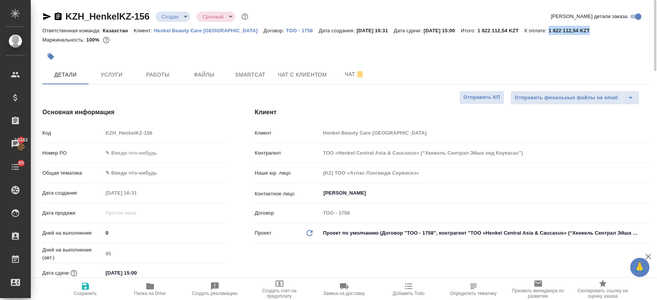
drag, startPoint x: 587, startPoint y: 31, endPoint x: 541, endPoint y: 30, distance: 46.6
click at [541, 30] on div "Ответственная команда: Казахстан Клиент: Henkel Beauty Care Kazakhstan Договор:…" at bounding box center [345, 30] width 606 height 9
copy p "1 822 112,54 KZT"
type textarea "x"
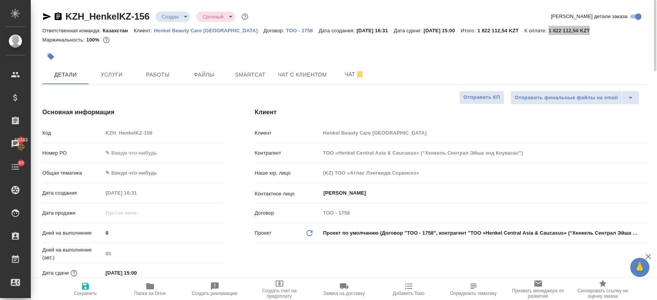
type textarea "x"
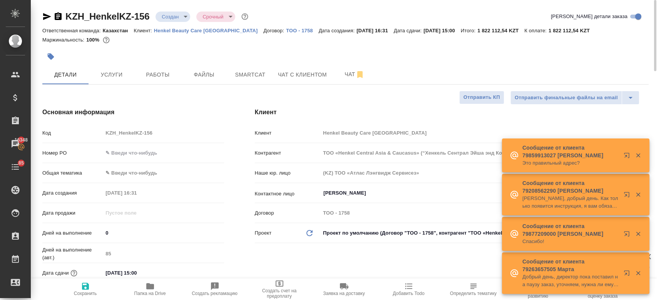
click at [237, 60] on div at bounding box center [244, 56] width 404 height 17
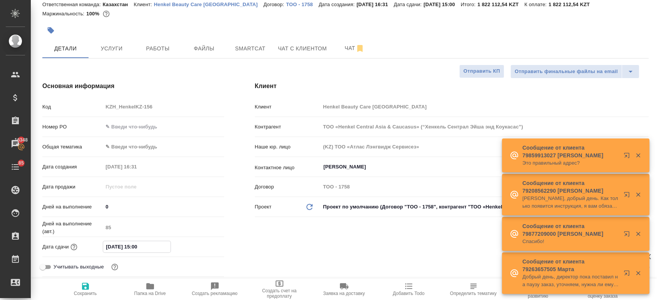
click at [145, 247] on input "30.09.2025 15:00" at bounding box center [136, 246] width 67 height 11
click at [205, 247] on icon "button" at bounding box center [201, 246] width 7 height 8
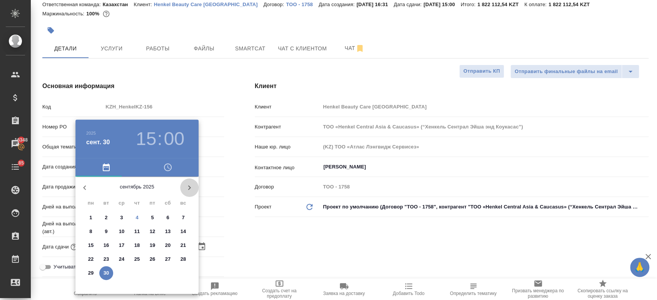
click at [188, 189] on icon "button" at bounding box center [189, 187] width 9 height 9
click at [118, 215] on span "1" at bounding box center [122, 218] width 14 height 8
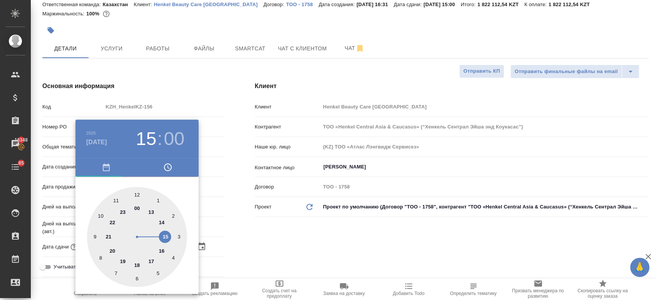
type input "01.10.2025 15:00"
type textarea "x"
click at [245, 247] on div at bounding box center [328, 150] width 657 height 300
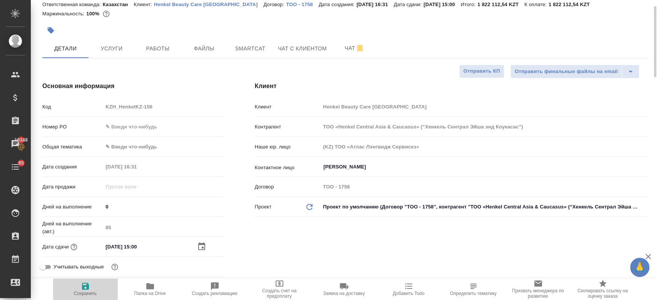
click at [89, 290] on icon "button" at bounding box center [85, 286] width 9 height 9
type textarea "x"
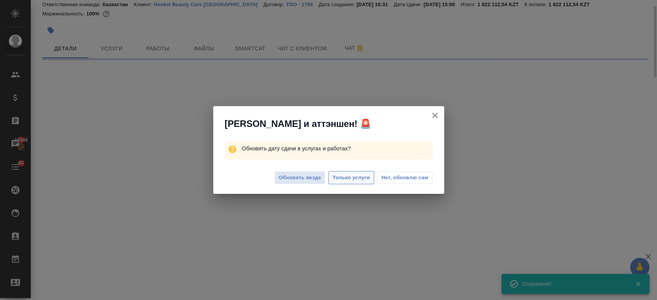
select select "RU"
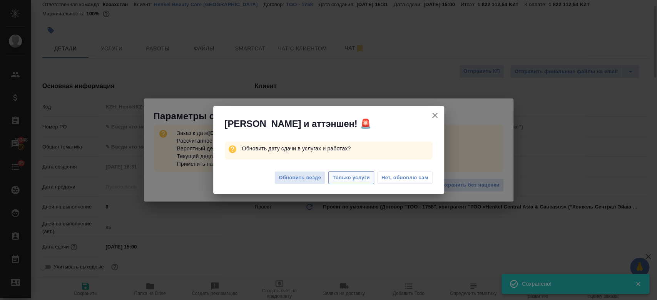
click at [347, 179] on span "Только услуги" at bounding box center [350, 178] width 37 height 9
type textarea "x"
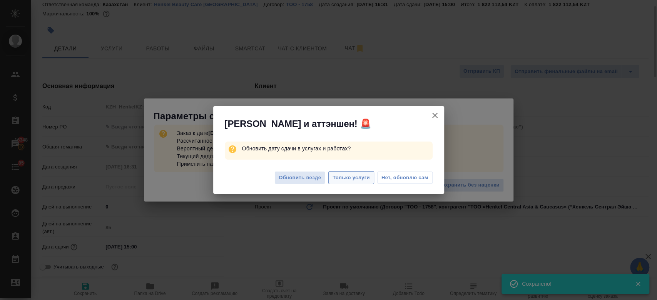
type textarea "x"
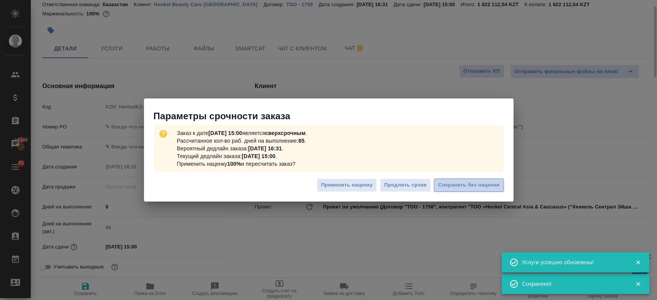
click at [472, 189] on span "Сохранить без наценки" at bounding box center [468, 185] width 61 height 9
type textarea "x"
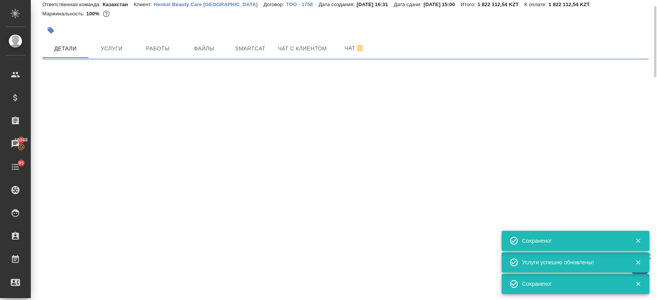
select select "RU"
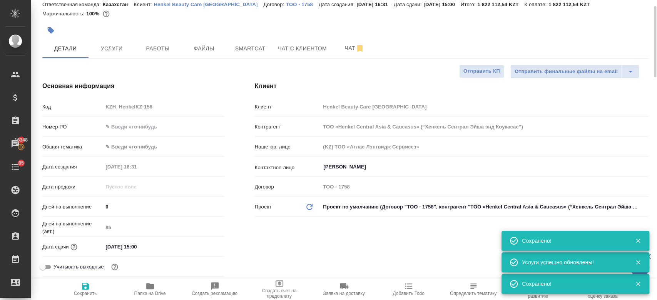
type textarea "x"
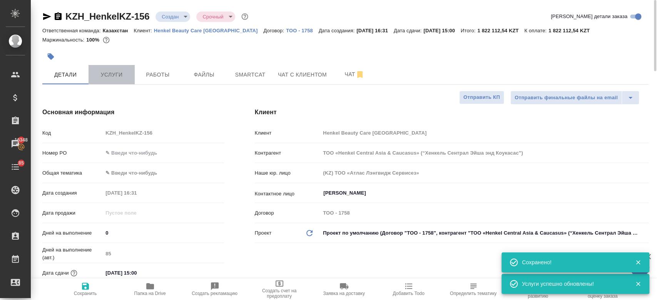
click at [113, 78] on span "Услуги" at bounding box center [111, 75] width 37 height 10
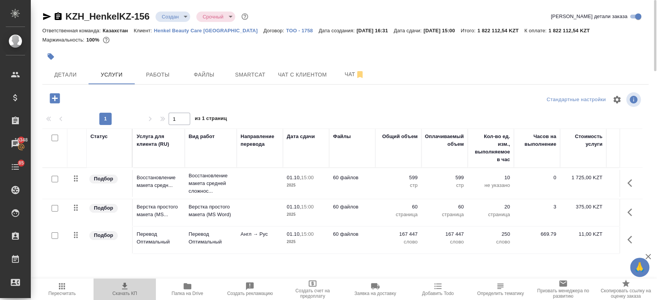
click at [125, 283] on icon "button" at bounding box center [124, 286] width 9 height 9
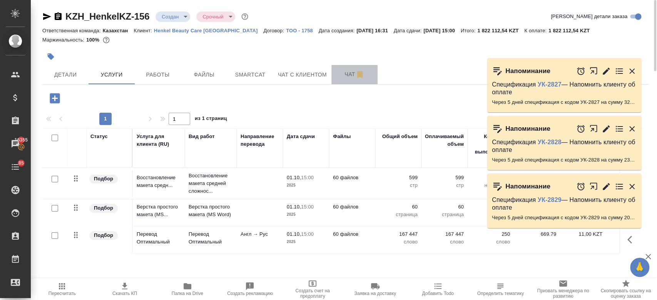
click at [341, 78] on span "Чат" at bounding box center [354, 75] width 37 height 10
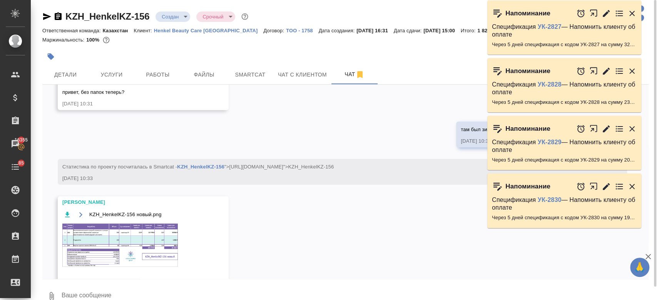
scroll to position [2494, 0]
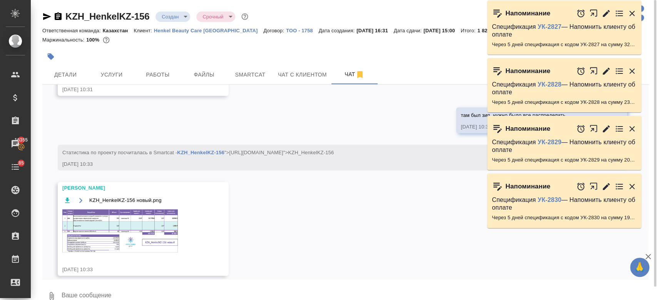
click at [144, 219] on img at bounding box center [119, 230] width 115 height 43
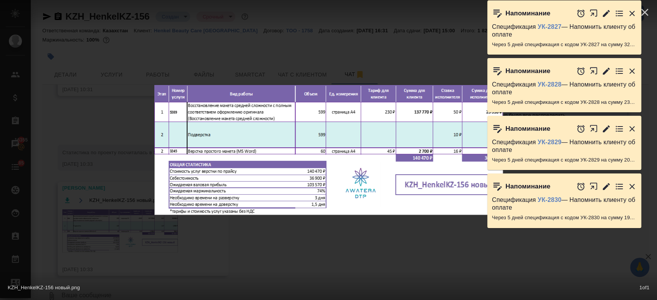
click at [645, 10] on div "Напоминание Спецификация УК-2827 — Напомнить клиенту об оплате Через 5 дней спе…" at bounding box center [568, 29] width 162 height 58
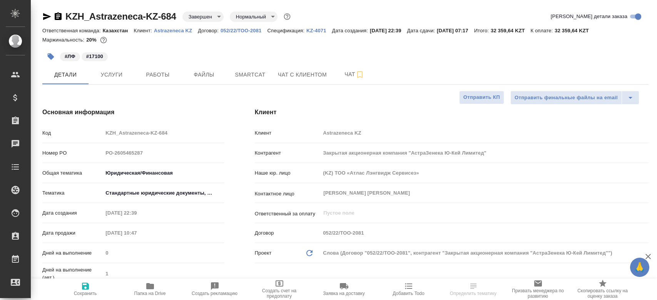
select select "RU"
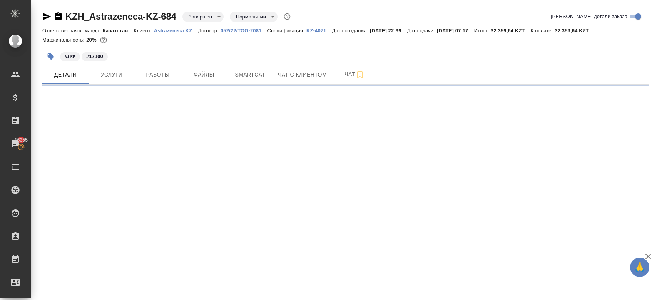
select select "RU"
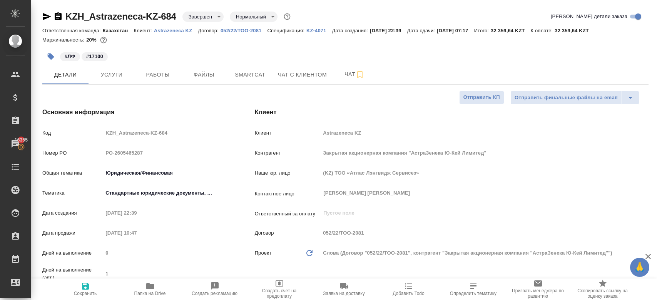
type textarea "x"
